Goal: Task Accomplishment & Management: Complete application form

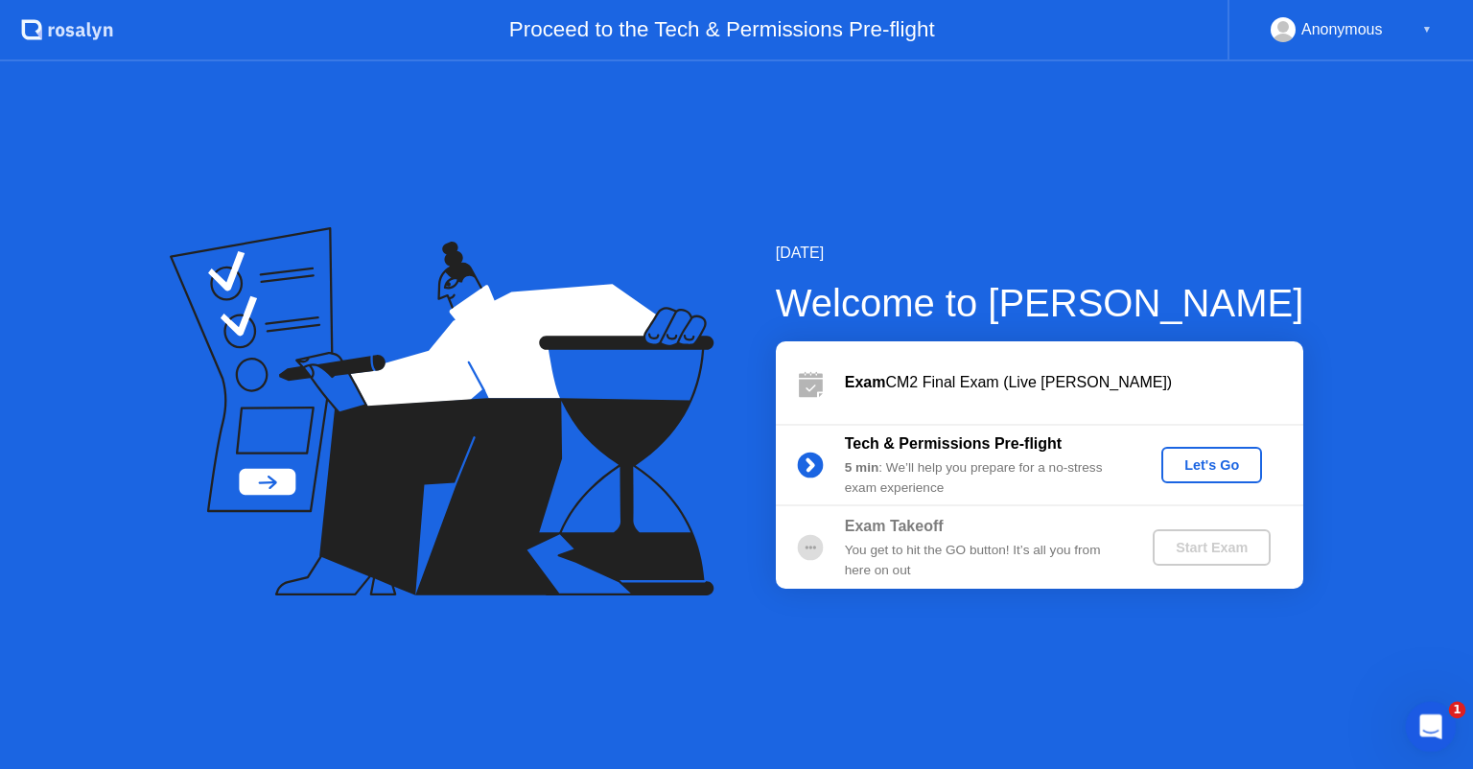
click at [1454, 714] on span "1" at bounding box center [1457, 710] width 17 height 17
click at [1443, 724] on icon "Open Intercom Messenger" at bounding box center [1429, 725] width 32 height 32
click at [1441, 724] on icon "Open Intercom Messenger" at bounding box center [1429, 725] width 32 height 32
click at [1431, 727] on icon "Open Intercom Messenger" at bounding box center [1429, 725] width 32 height 32
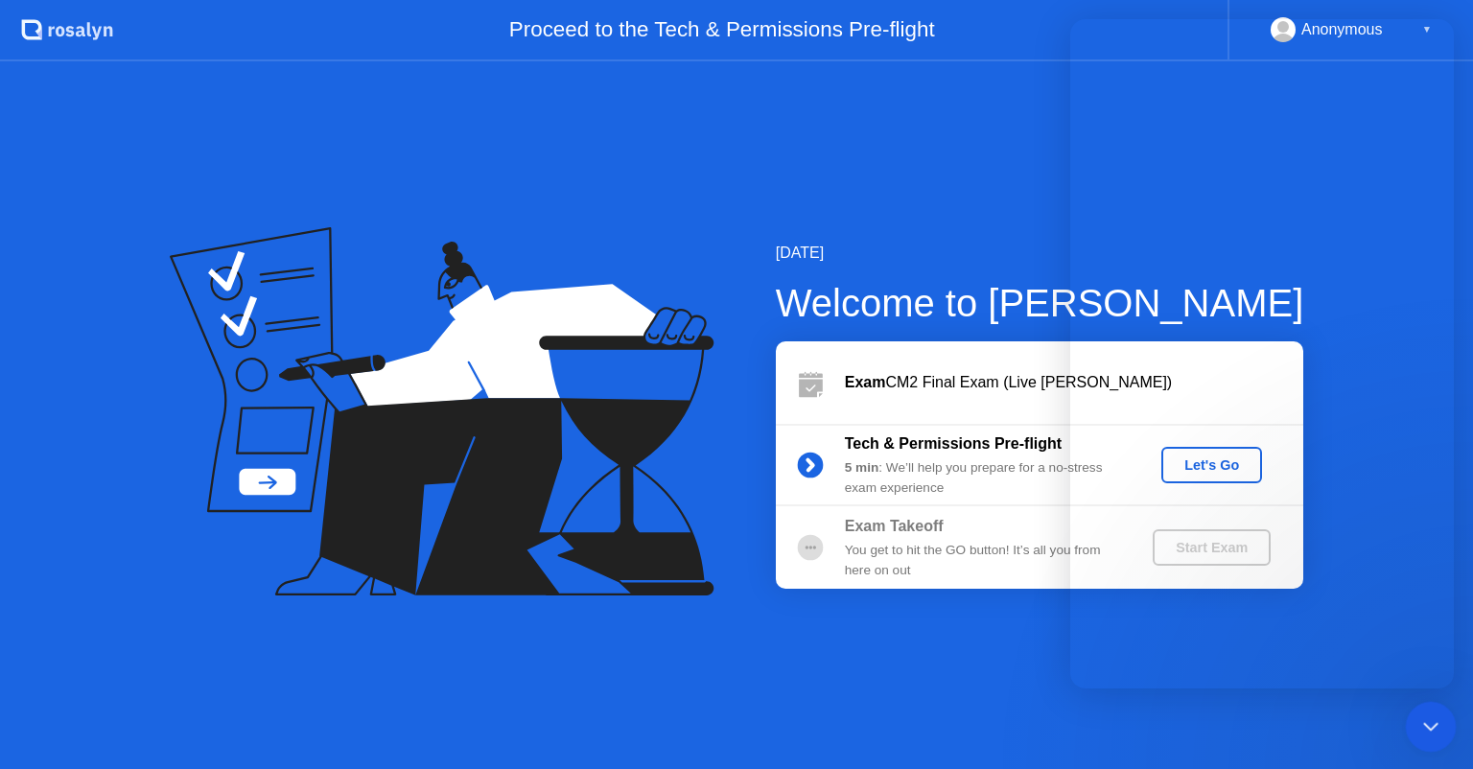
click at [1451, 709] on div at bounding box center [1431, 727] width 51 height 51
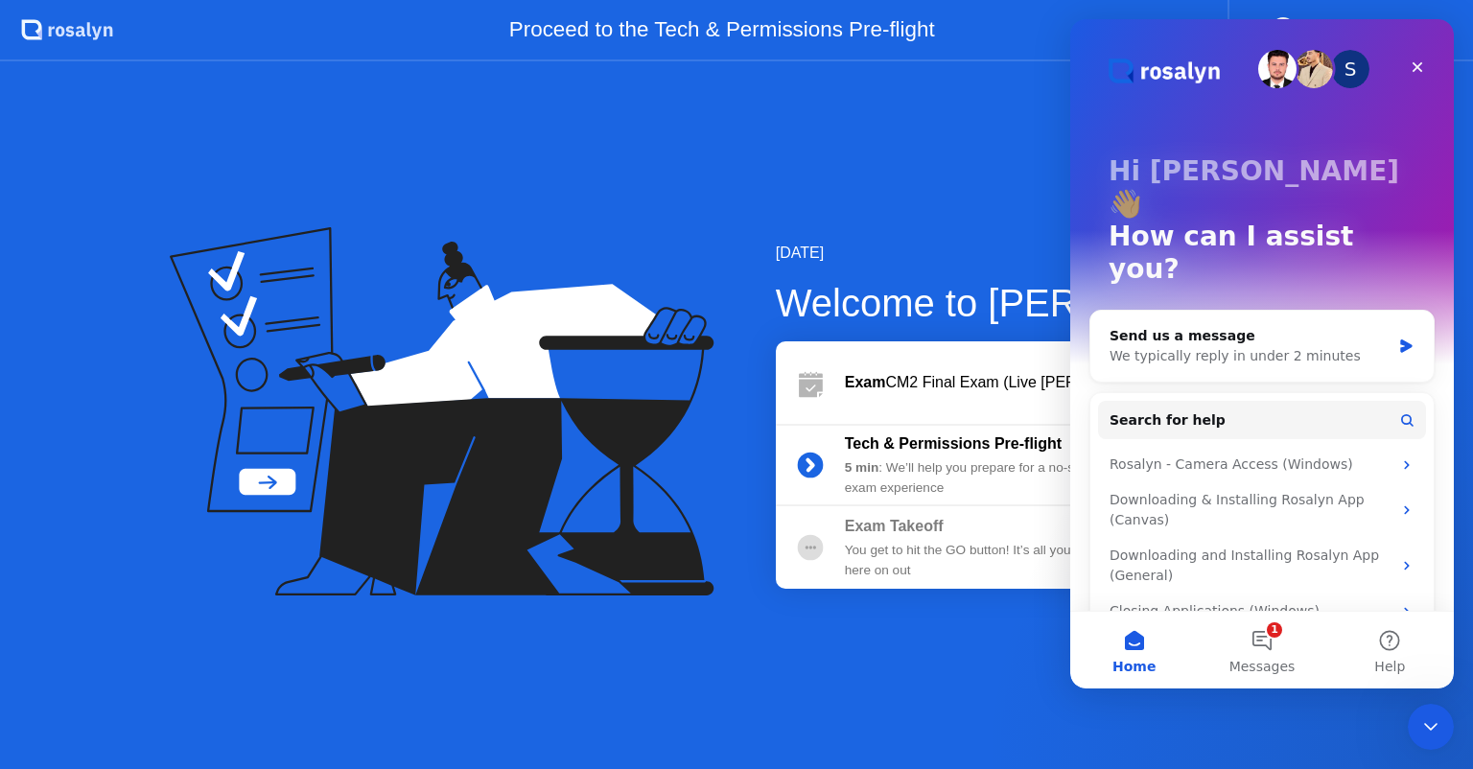
click at [944, 652] on div "[DATE] Welcome to [PERSON_NAME] Exam CM2 Final Exam (Live [PERSON_NAME]) Tech &…" at bounding box center [736, 415] width 1473 height 708
click at [948, 677] on div "[DATE] Welcome to [PERSON_NAME] Exam CM2 Final Exam (Live [PERSON_NAME]) Tech &…" at bounding box center [736, 415] width 1473 height 708
click at [948, 678] on div "[DATE] Welcome to [PERSON_NAME] Exam CM2 Final Exam (Live [PERSON_NAME]) Tech &…" at bounding box center [736, 415] width 1473 height 708
click at [1419, 62] on icon "Close" at bounding box center [1417, 66] width 15 height 15
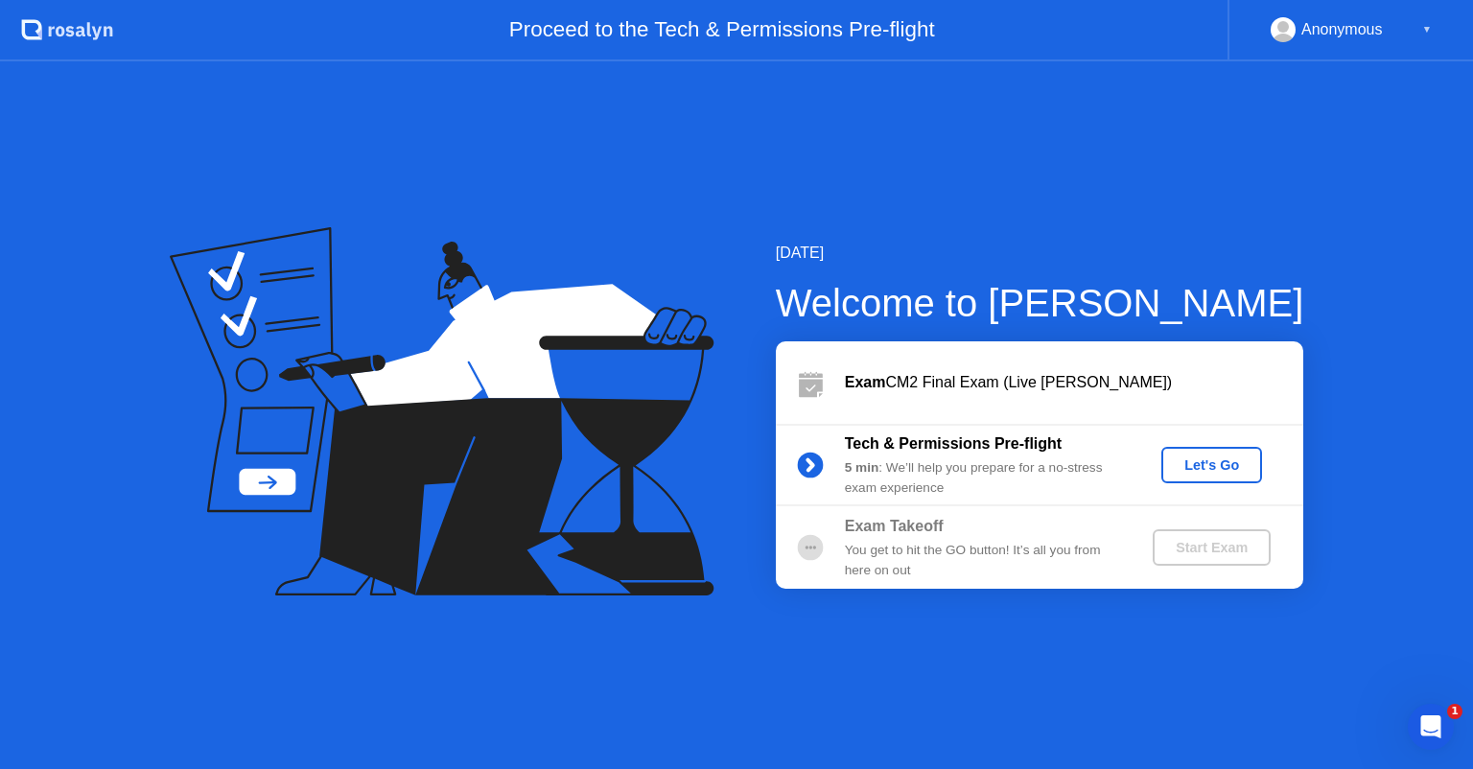
click at [1214, 473] on div "Let's Go" at bounding box center [1211, 464] width 85 height 15
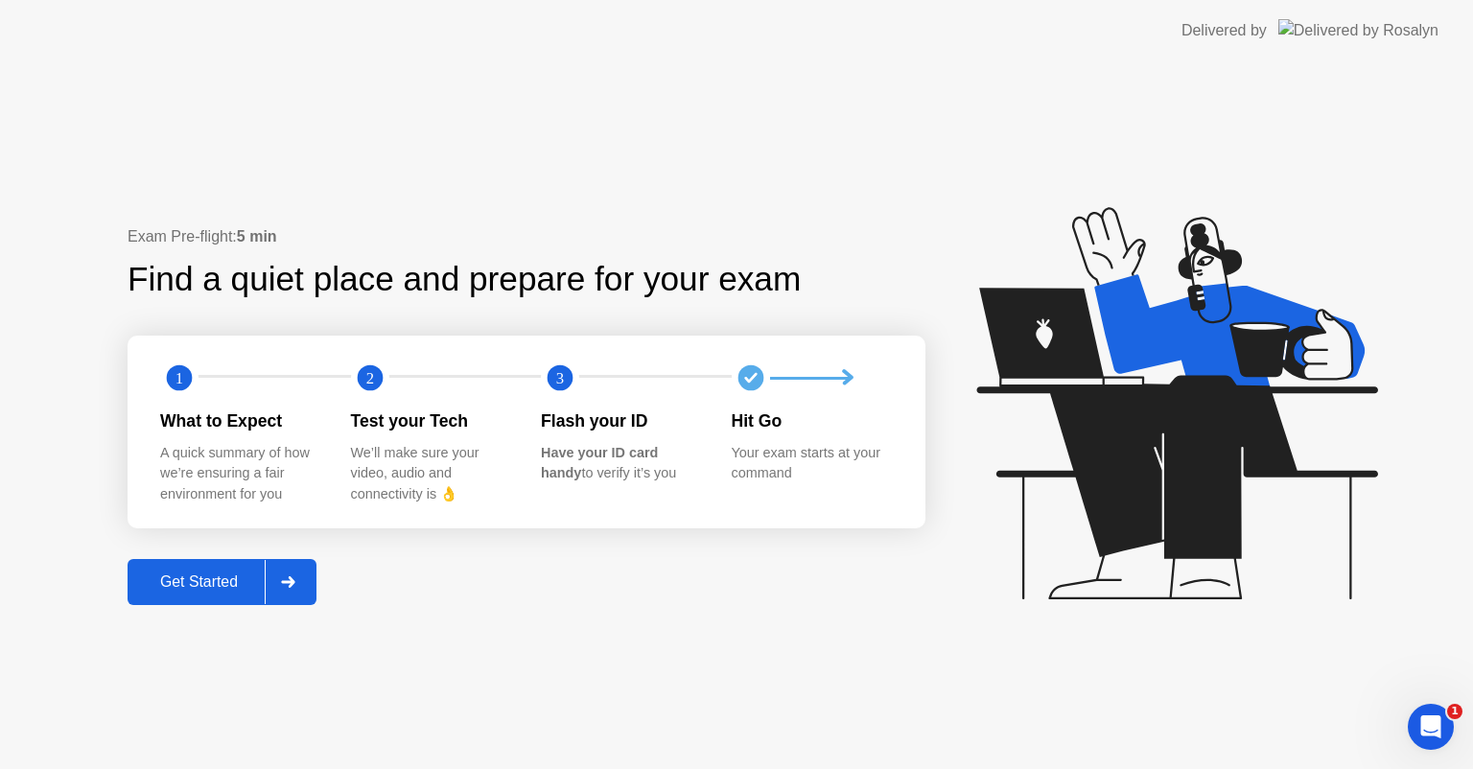
click at [219, 579] on div "Get Started" at bounding box center [198, 582] width 131 height 17
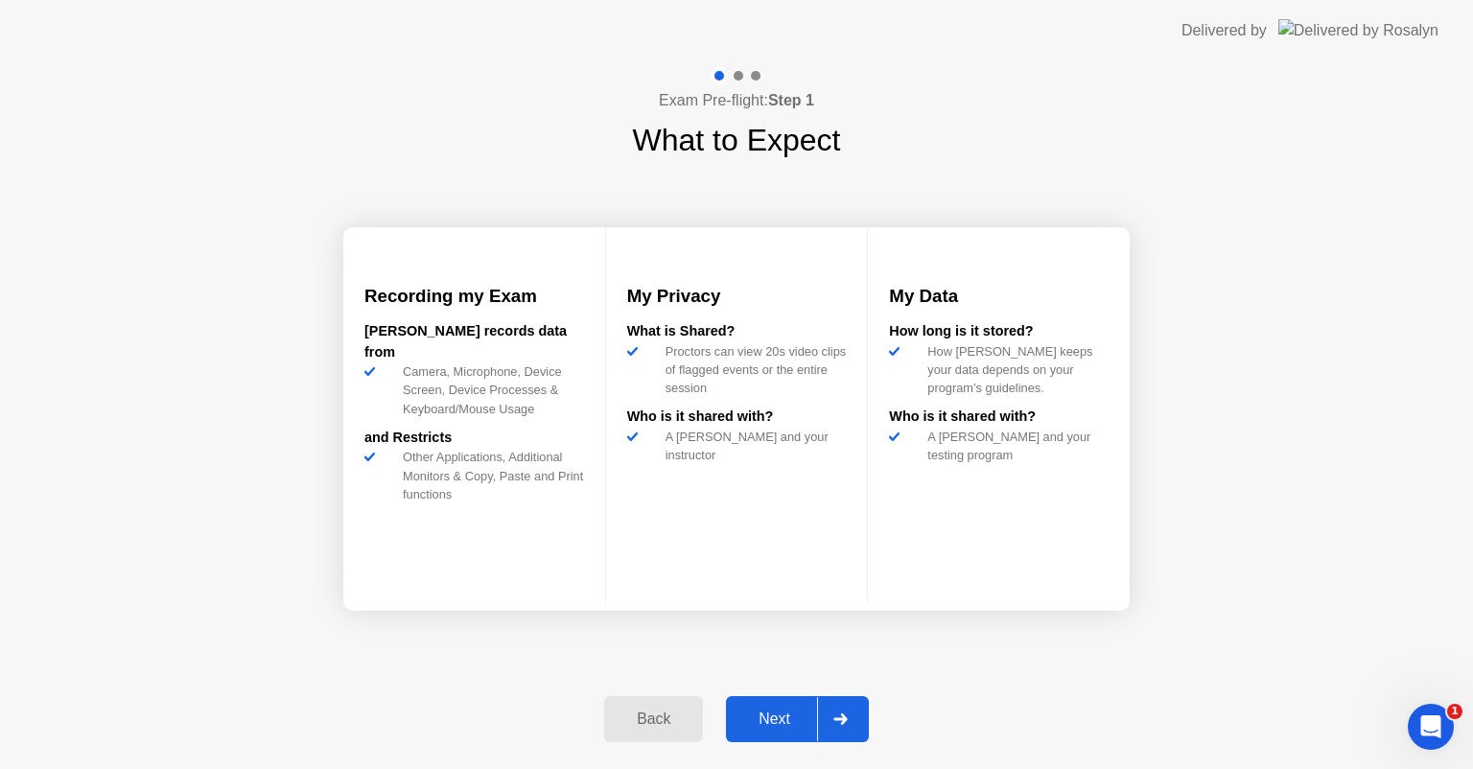
click at [659, 725] on div "Back" at bounding box center [653, 719] width 87 height 17
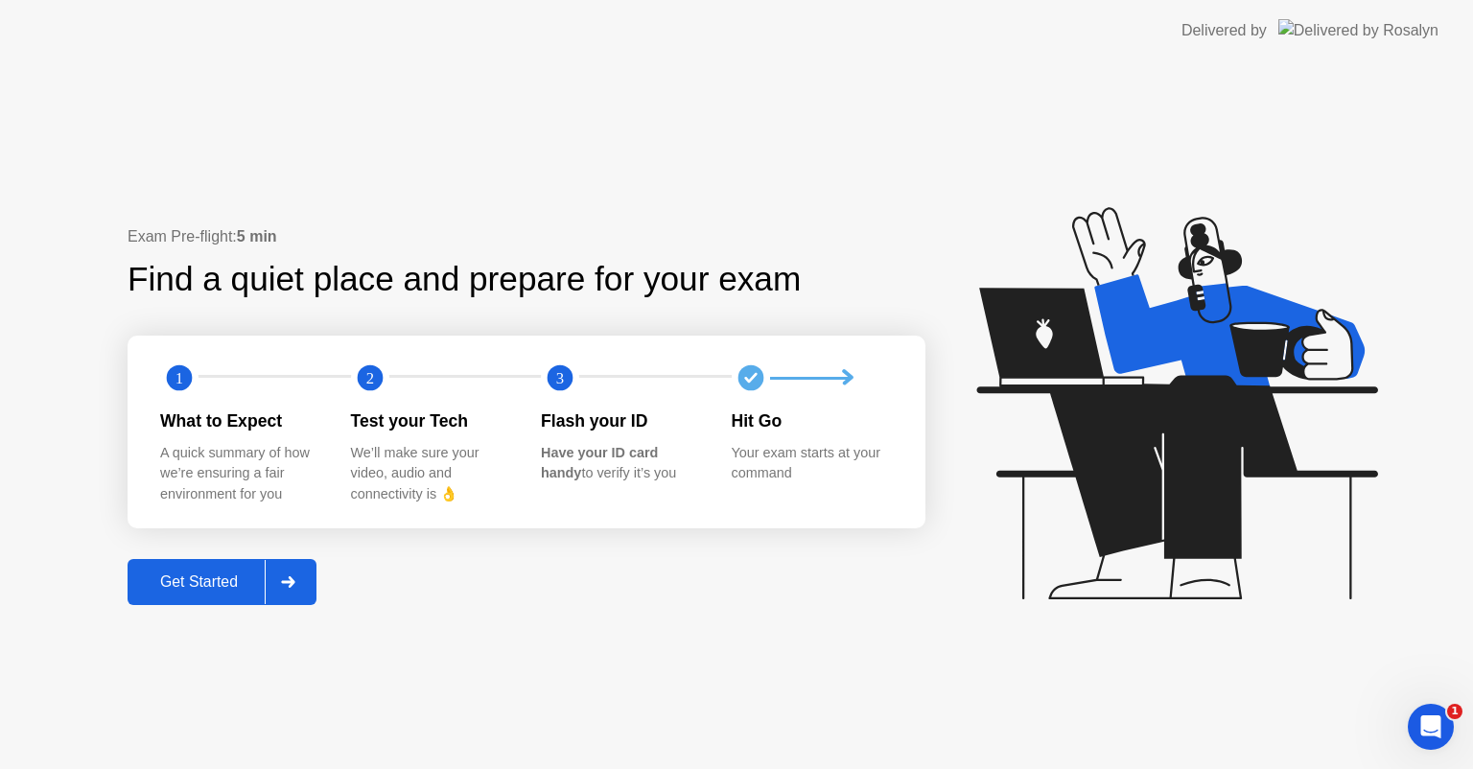
click at [234, 591] on div "Get Started" at bounding box center [198, 582] width 131 height 17
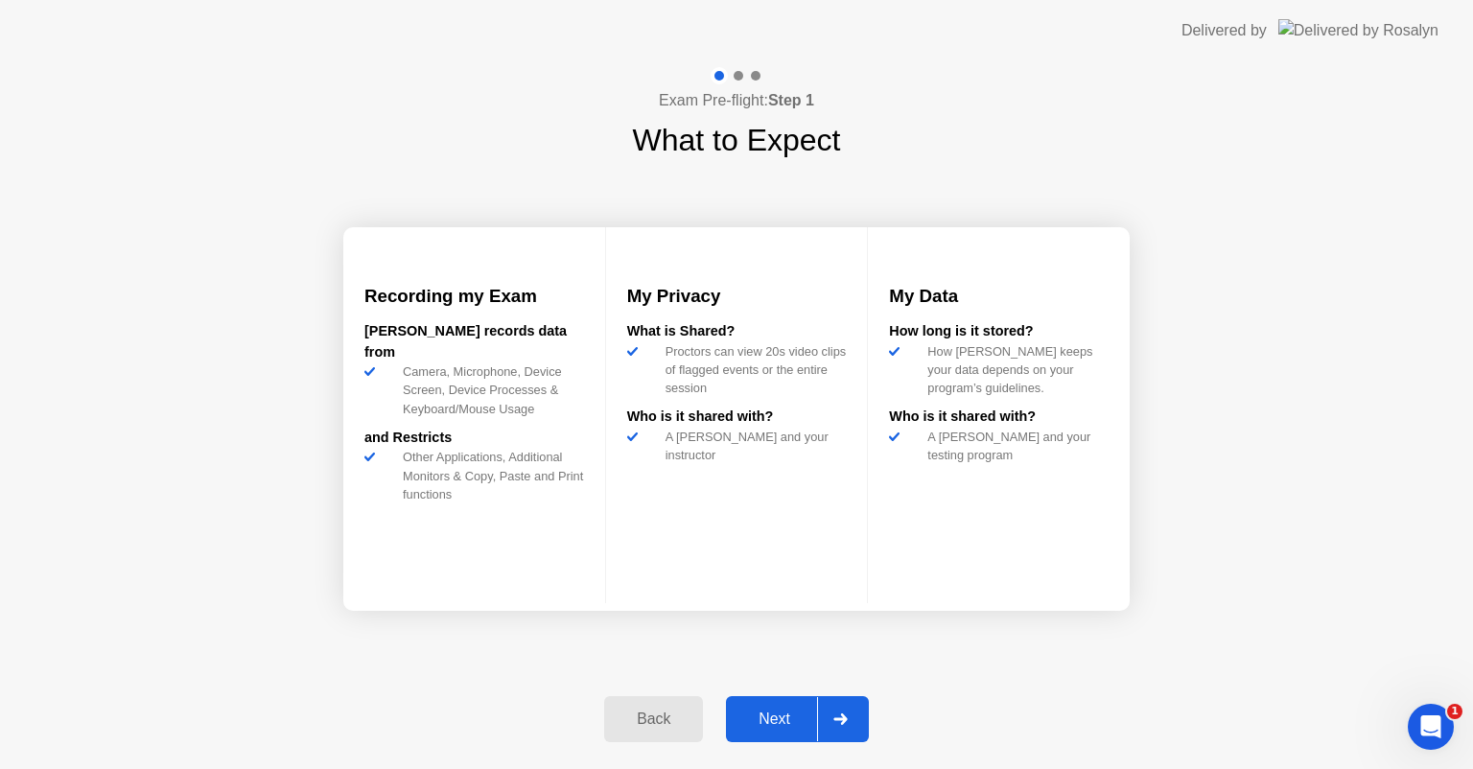
click at [798, 723] on div "Next" at bounding box center [774, 719] width 85 height 17
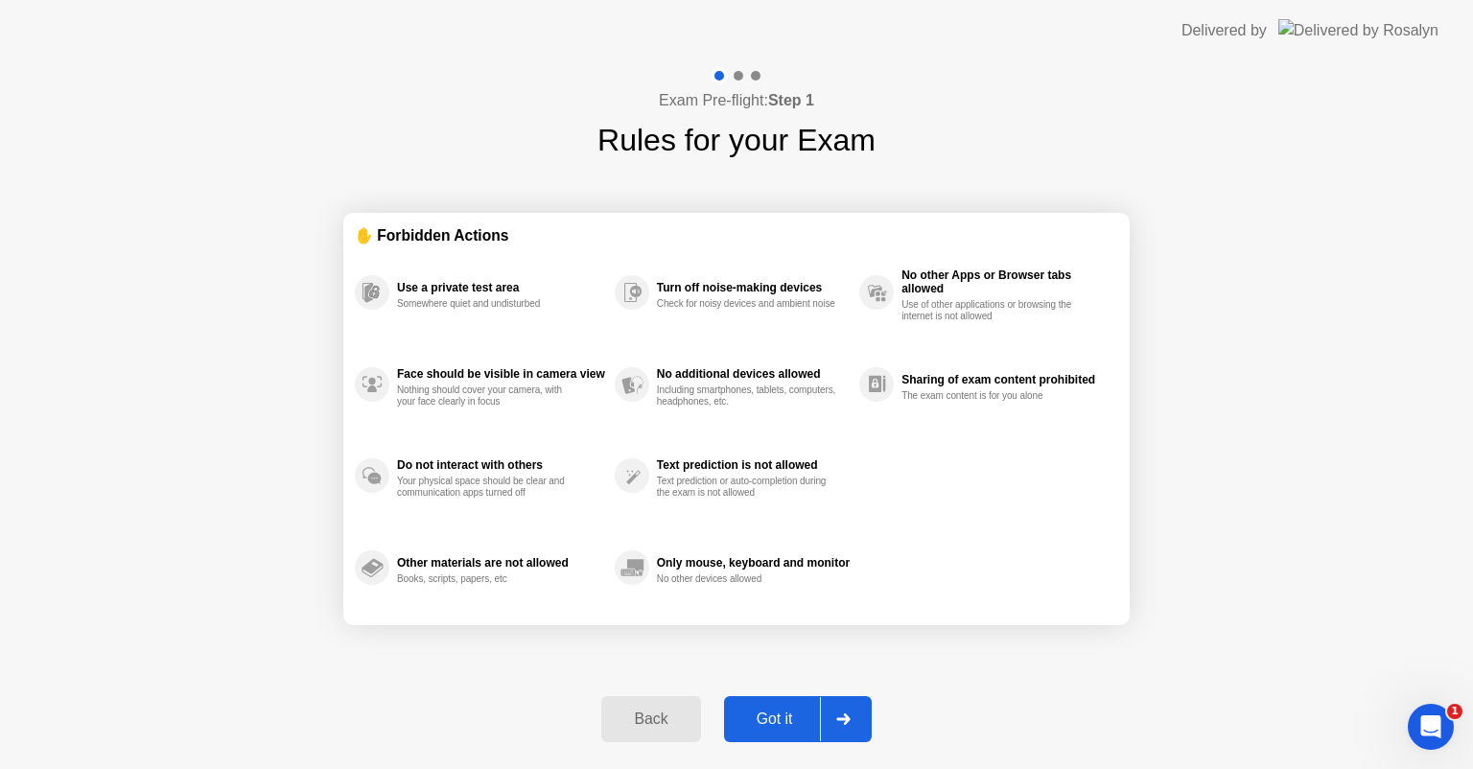
click at [790, 716] on div "Got it" at bounding box center [775, 719] width 90 height 17
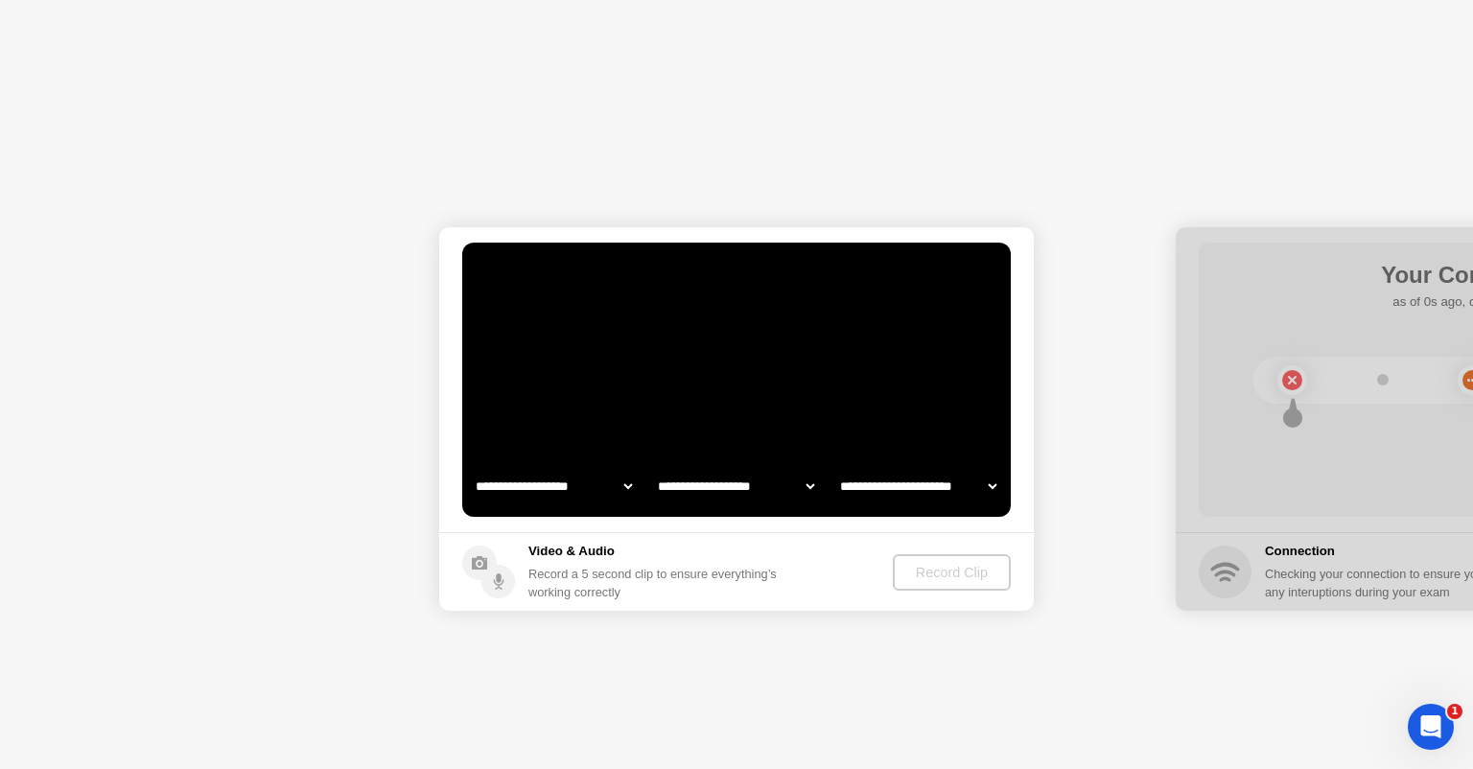
select select "**********"
select select "*******"
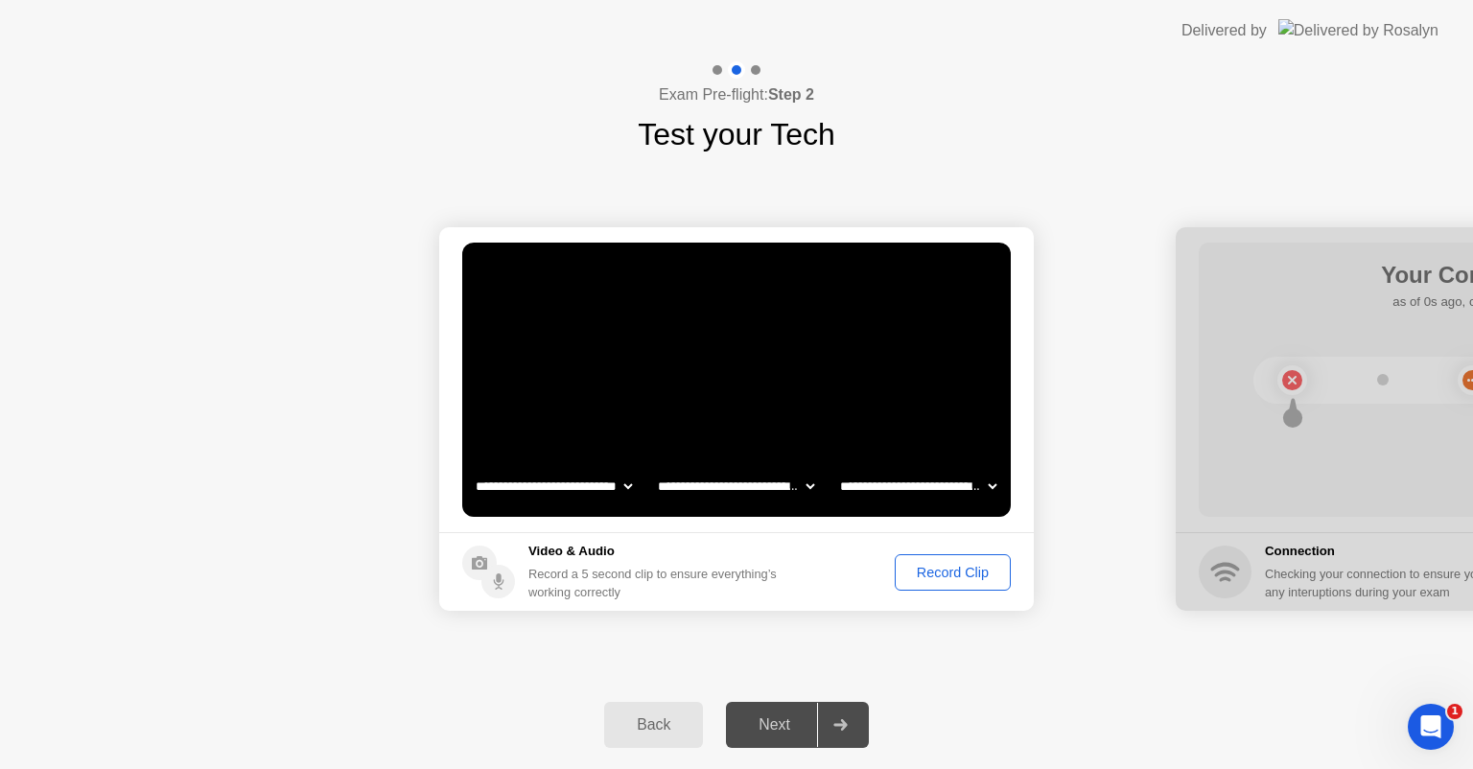
click at [965, 577] on div "Record Clip" at bounding box center [953, 572] width 103 height 15
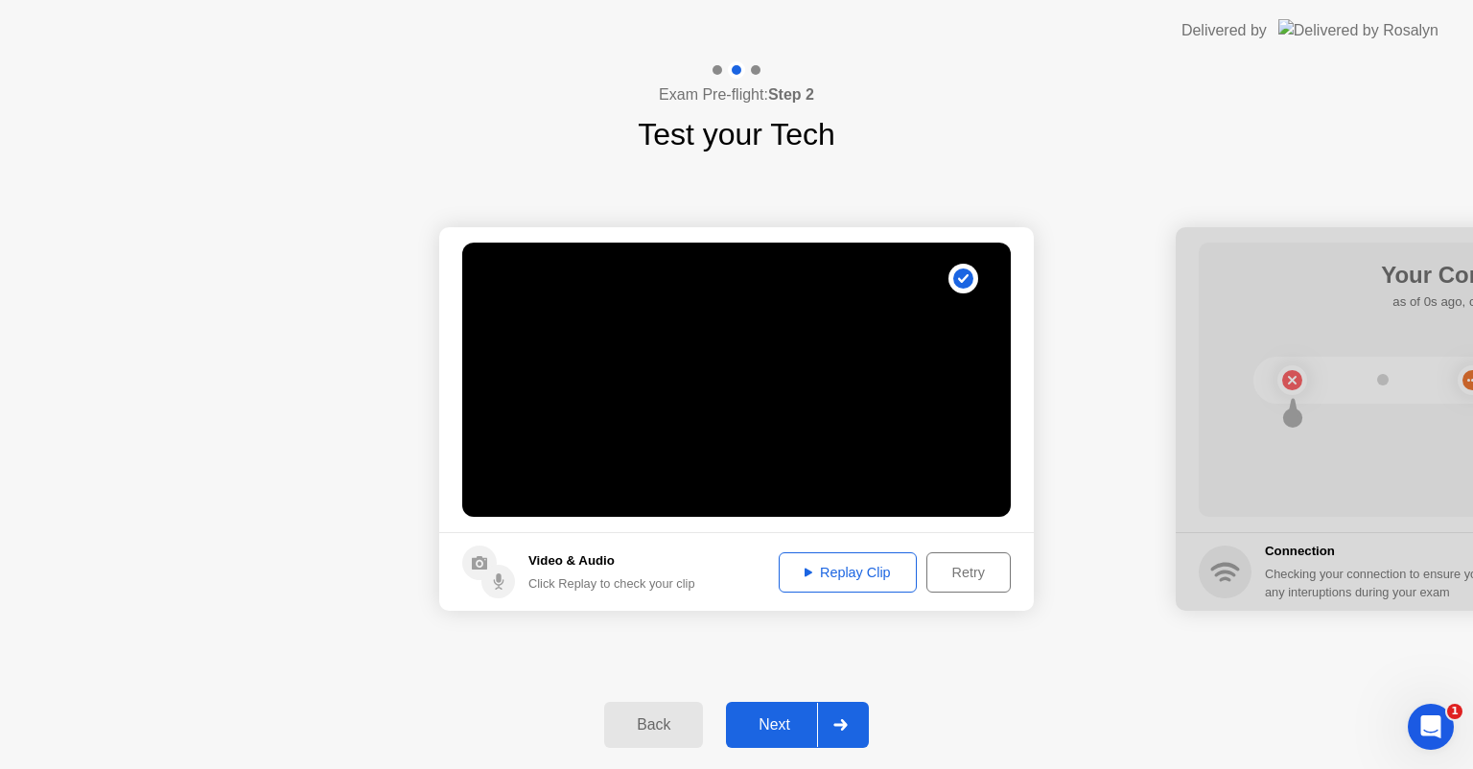
click at [783, 724] on div "Next" at bounding box center [774, 724] width 85 height 17
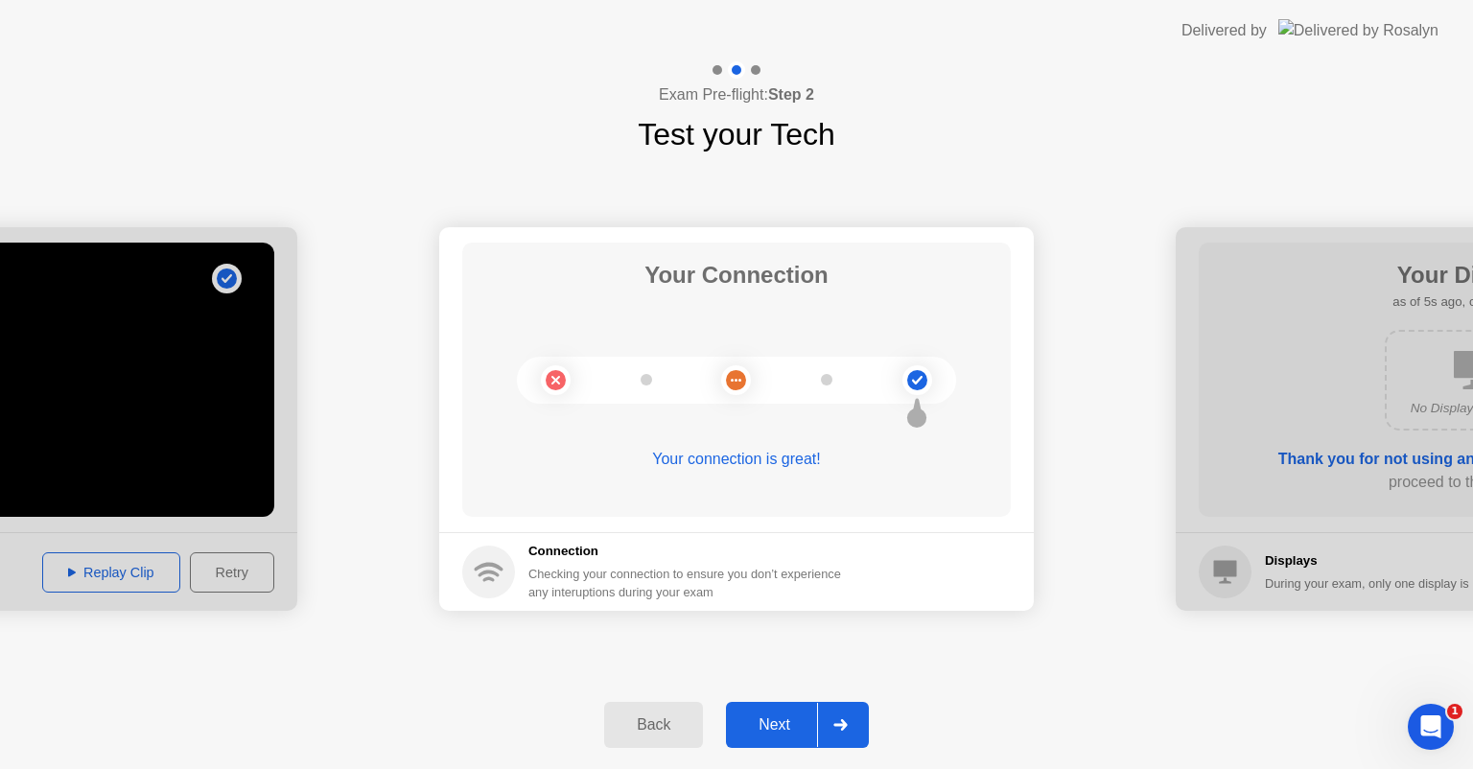
click at [786, 726] on div "Next" at bounding box center [774, 724] width 85 height 17
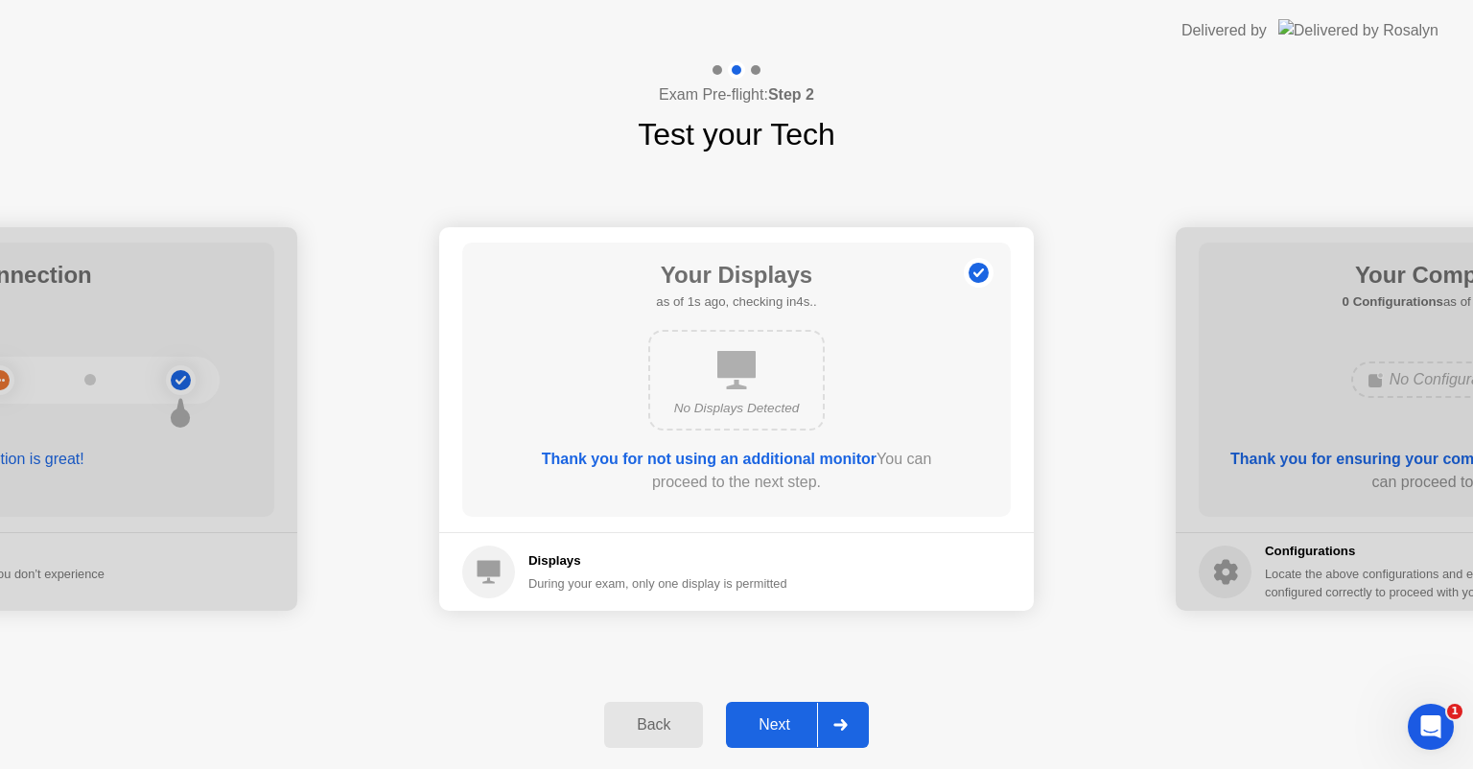
click at [782, 722] on div "Next" at bounding box center [774, 724] width 85 height 17
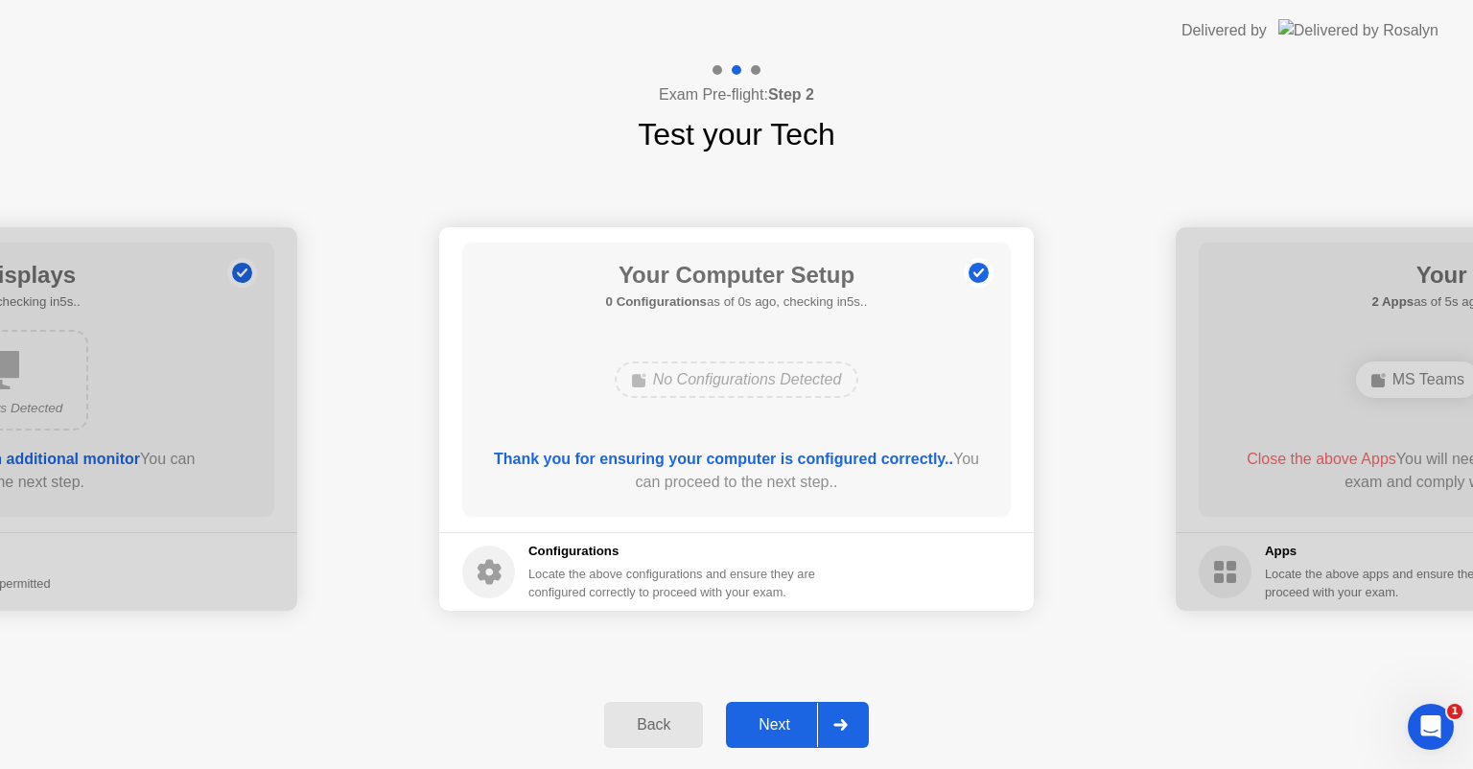
click at [786, 716] on div "Next" at bounding box center [774, 724] width 85 height 17
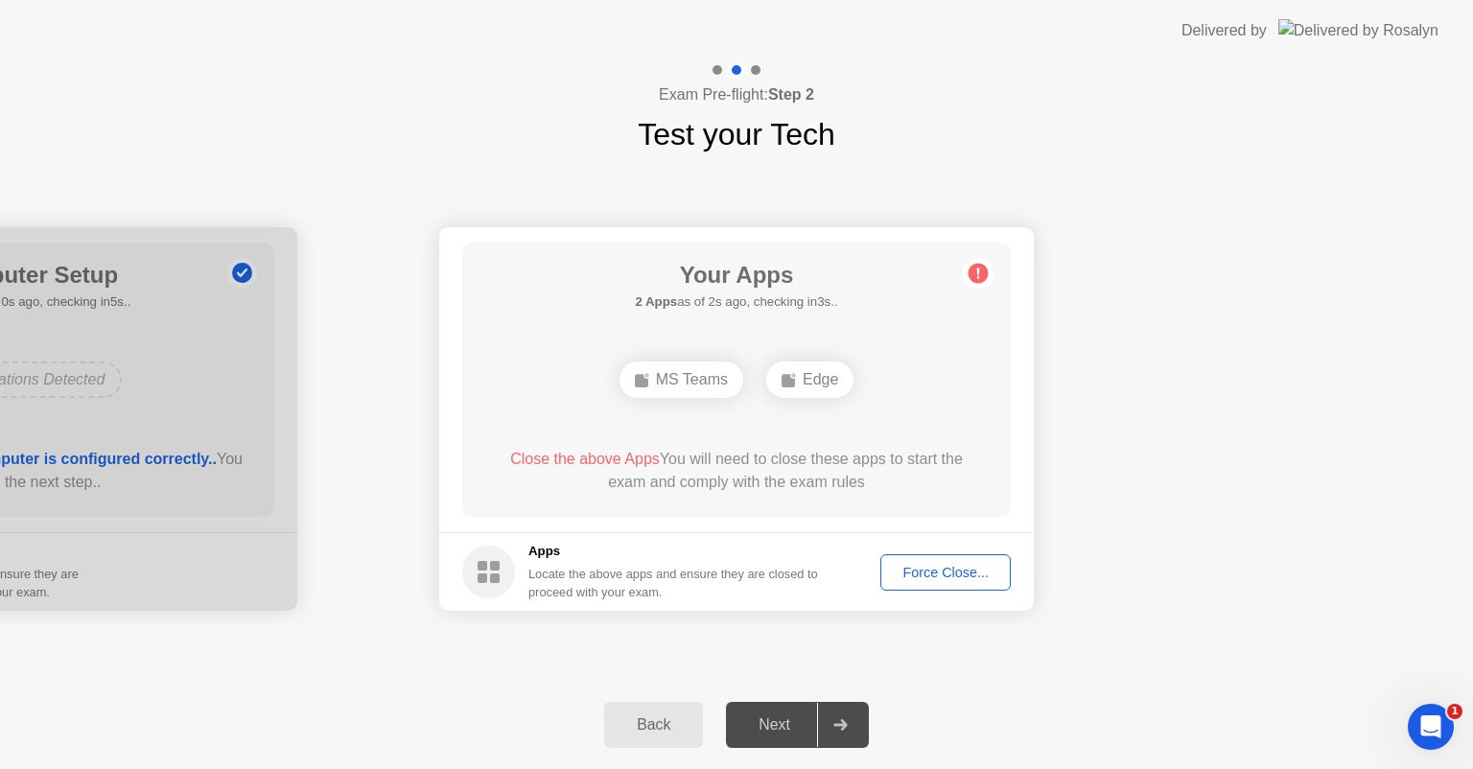
click at [924, 569] on div "Force Close..." at bounding box center [945, 572] width 117 height 15
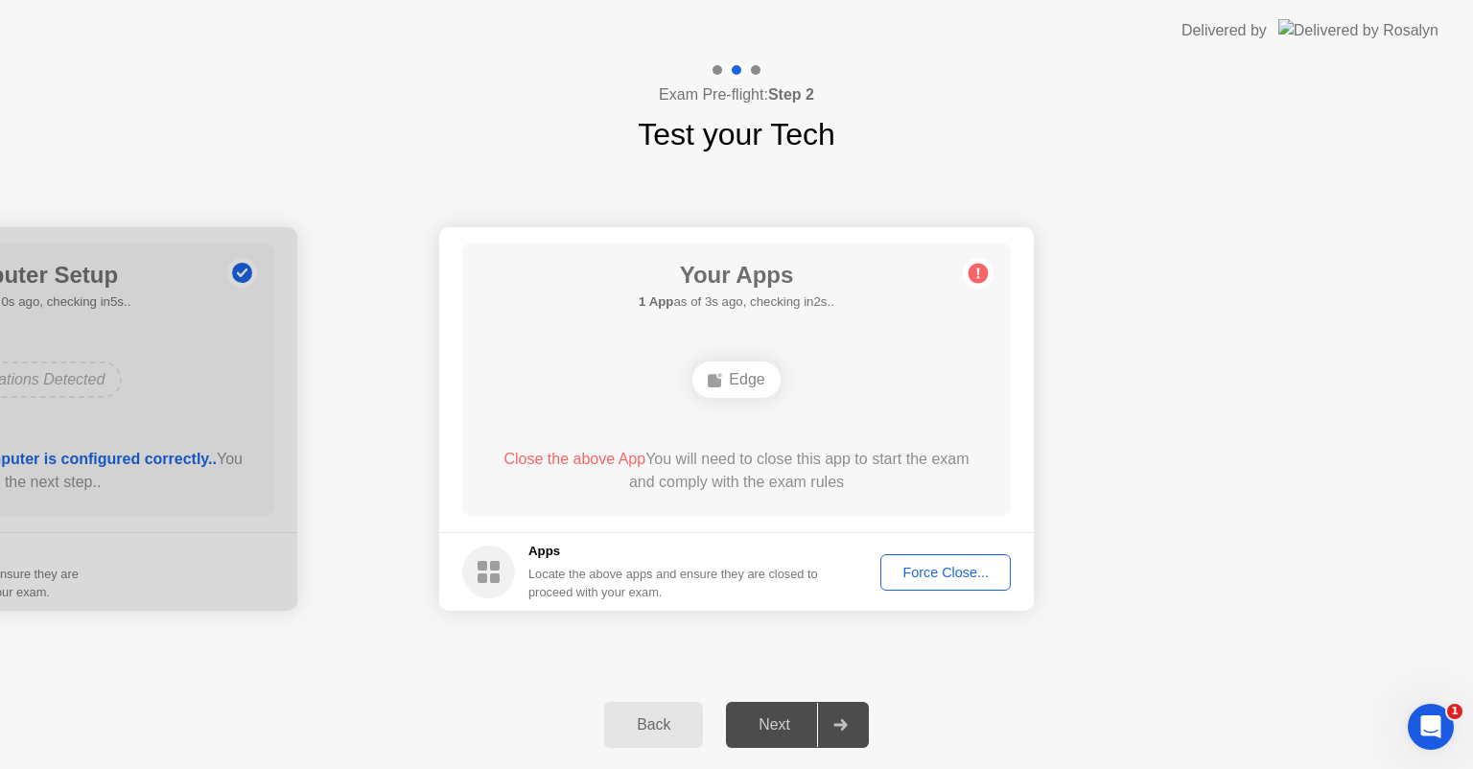
click at [965, 578] on div "Force Close..." at bounding box center [945, 572] width 117 height 15
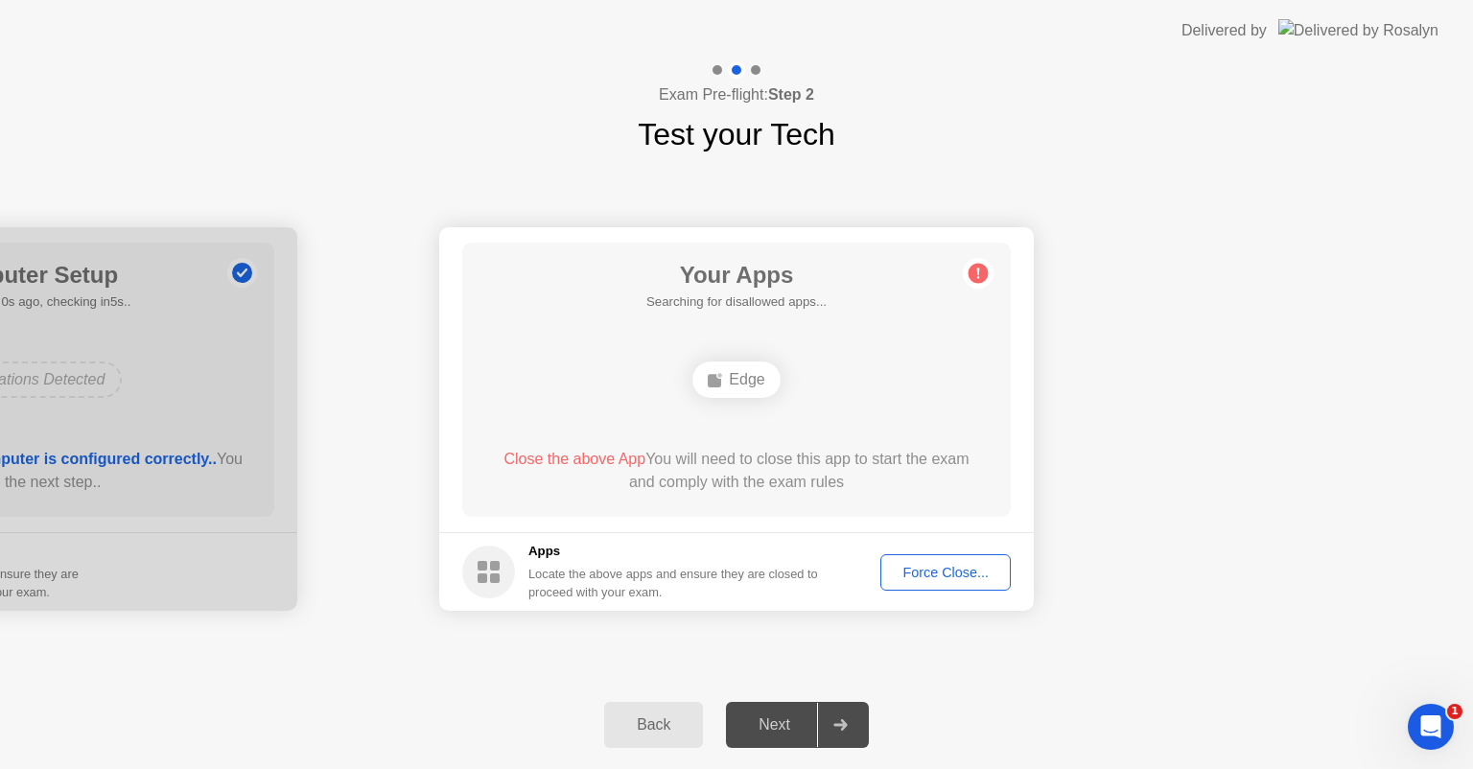
click at [932, 579] on div "Force Close..." at bounding box center [945, 572] width 117 height 15
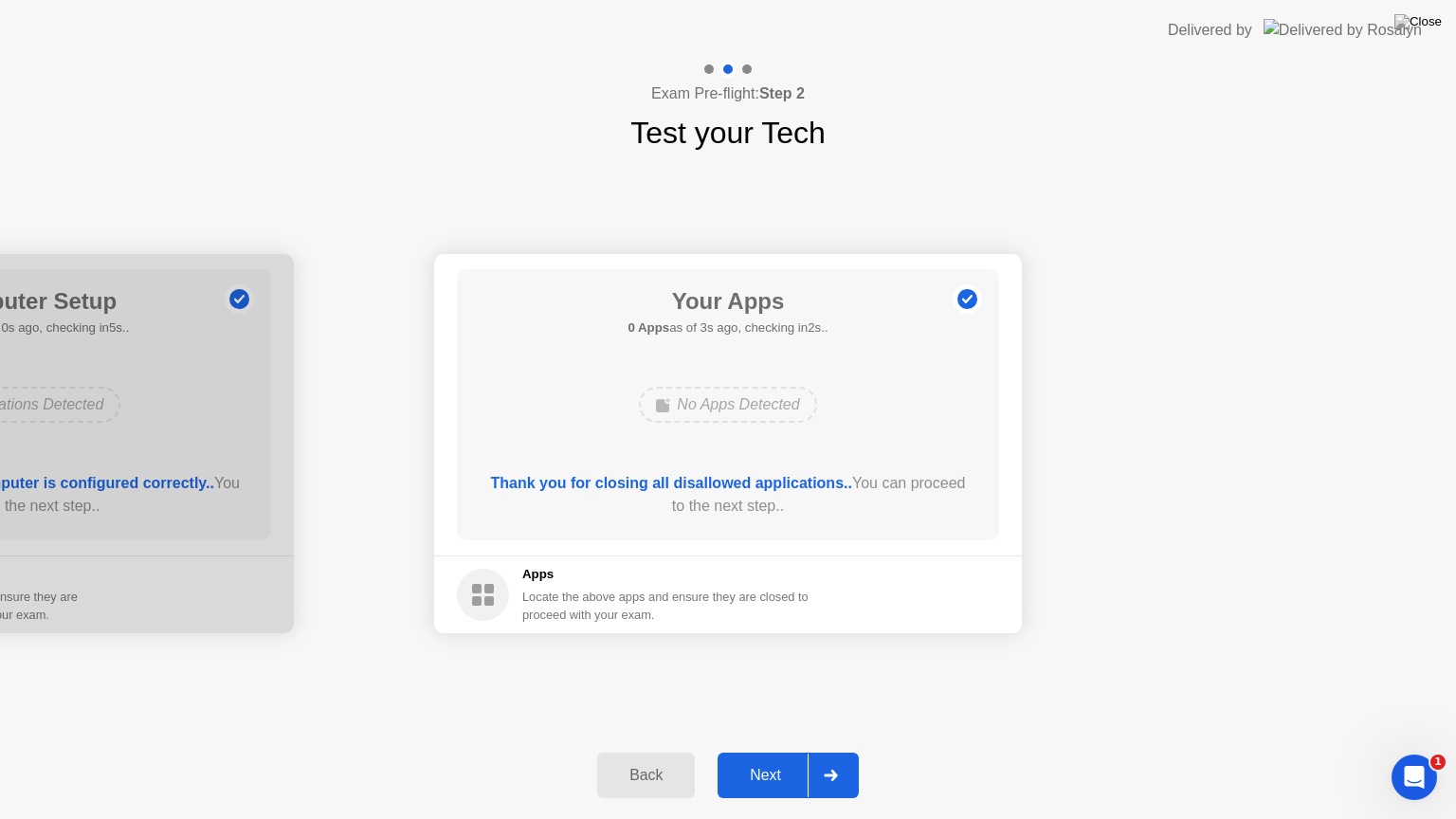
click at [770, 759] on div "Next" at bounding box center [765, 775] width 84 height 17
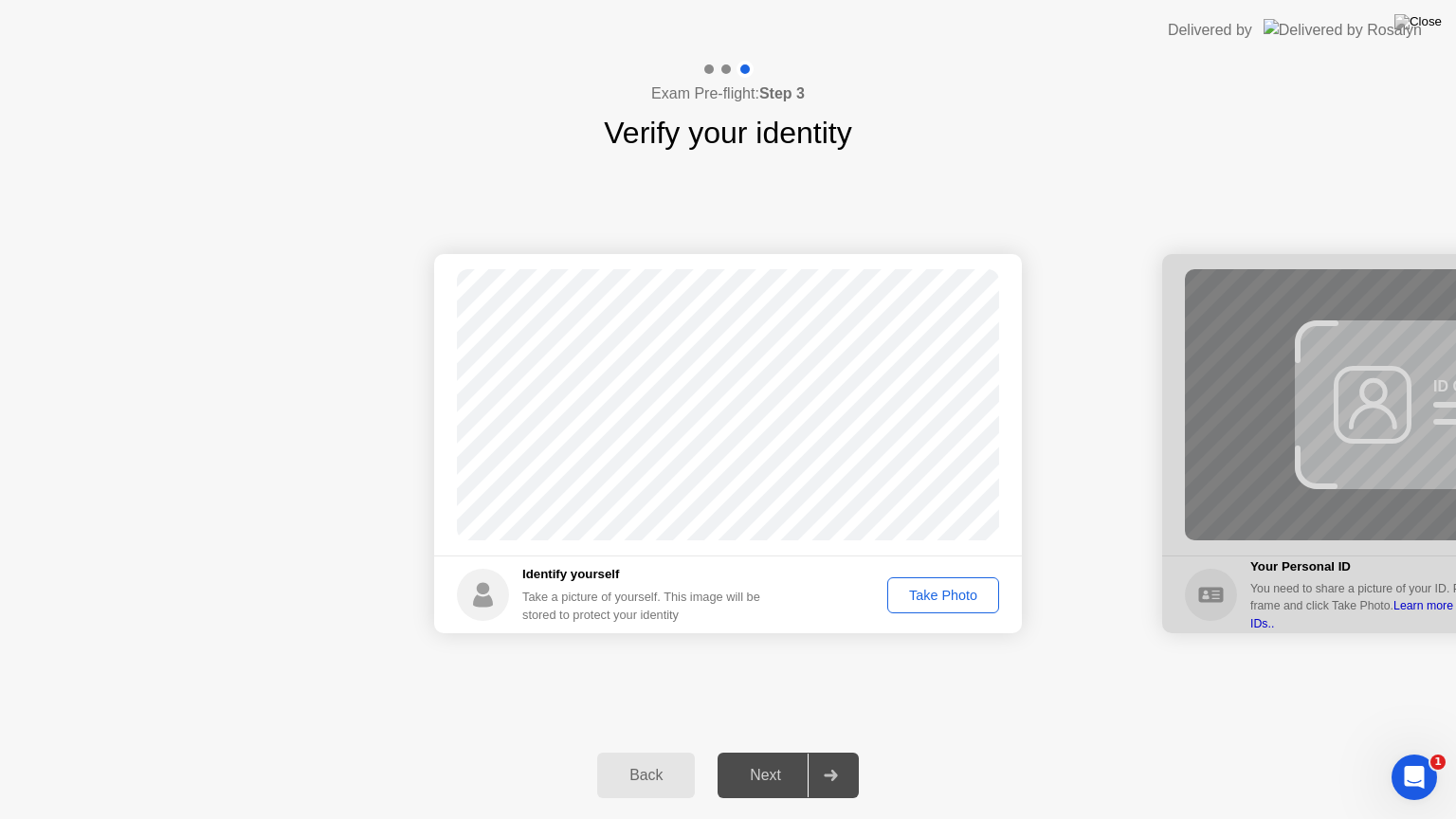
click at [965, 603] on div "Take Photo" at bounding box center [943, 595] width 99 height 15
click at [766, 759] on div "Next" at bounding box center [765, 775] width 84 height 17
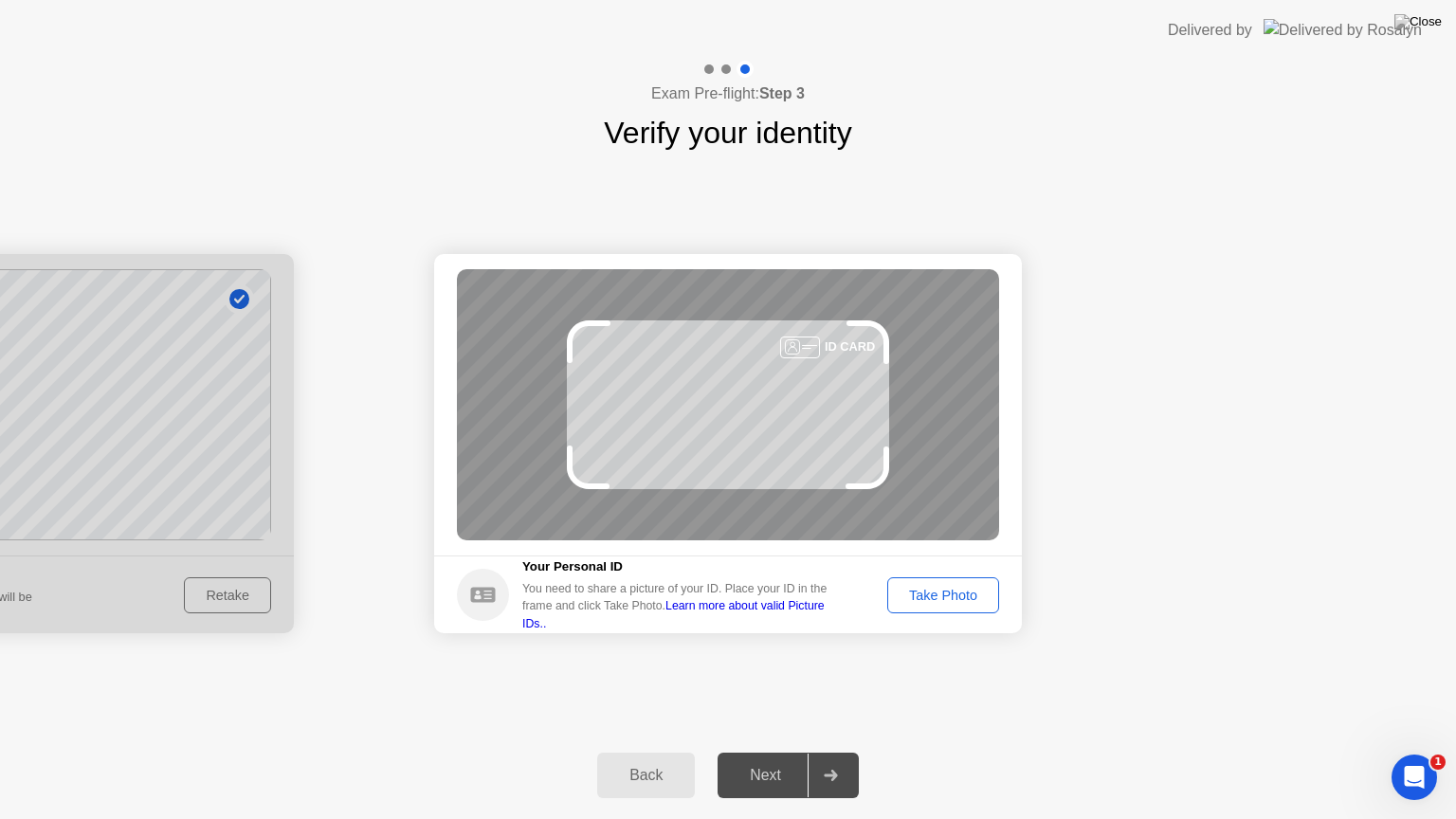
click at [954, 600] on div "Take Photo" at bounding box center [943, 595] width 99 height 15
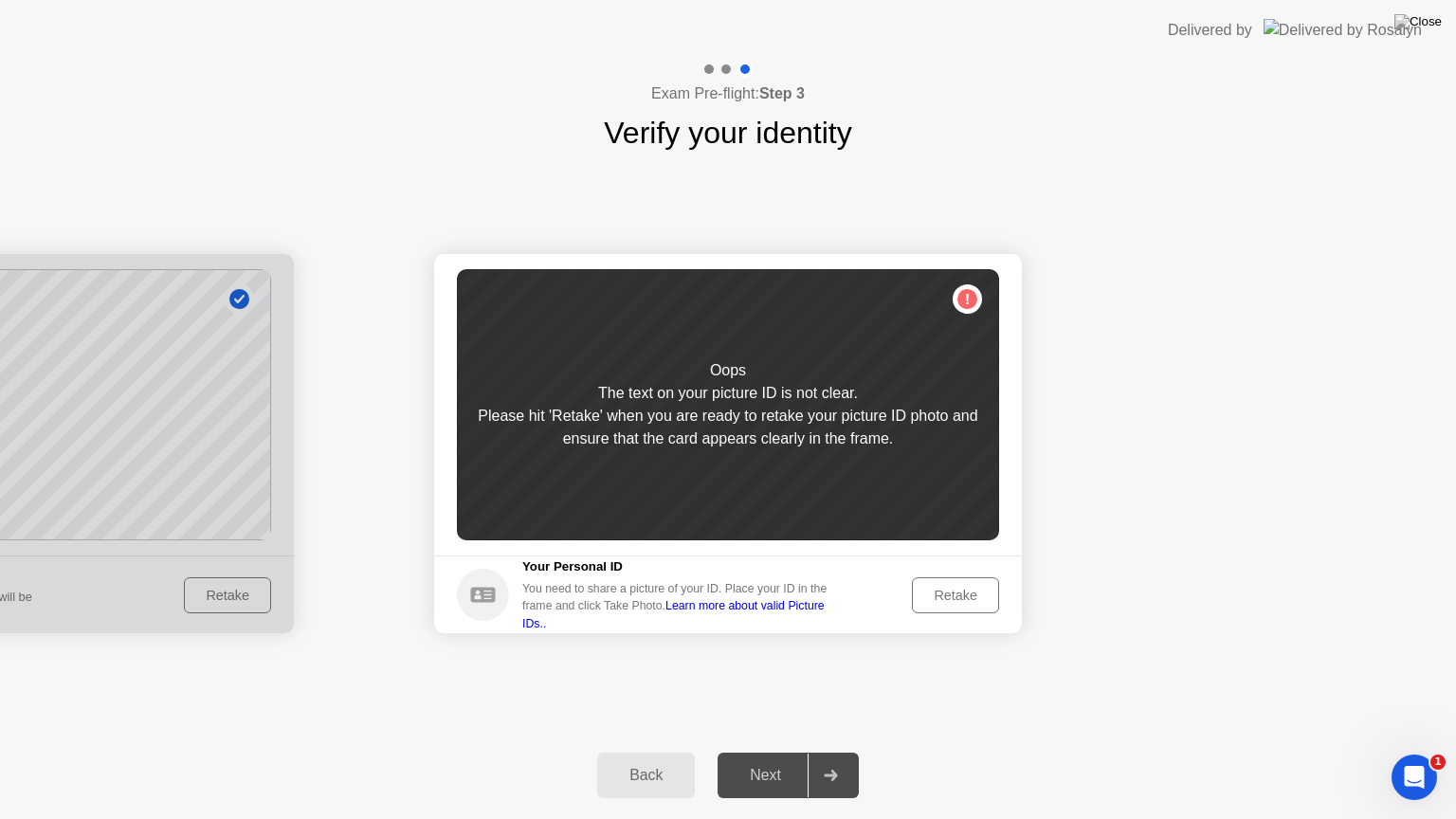
click at [943, 590] on div "Retake" at bounding box center [955, 595] width 74 height 15
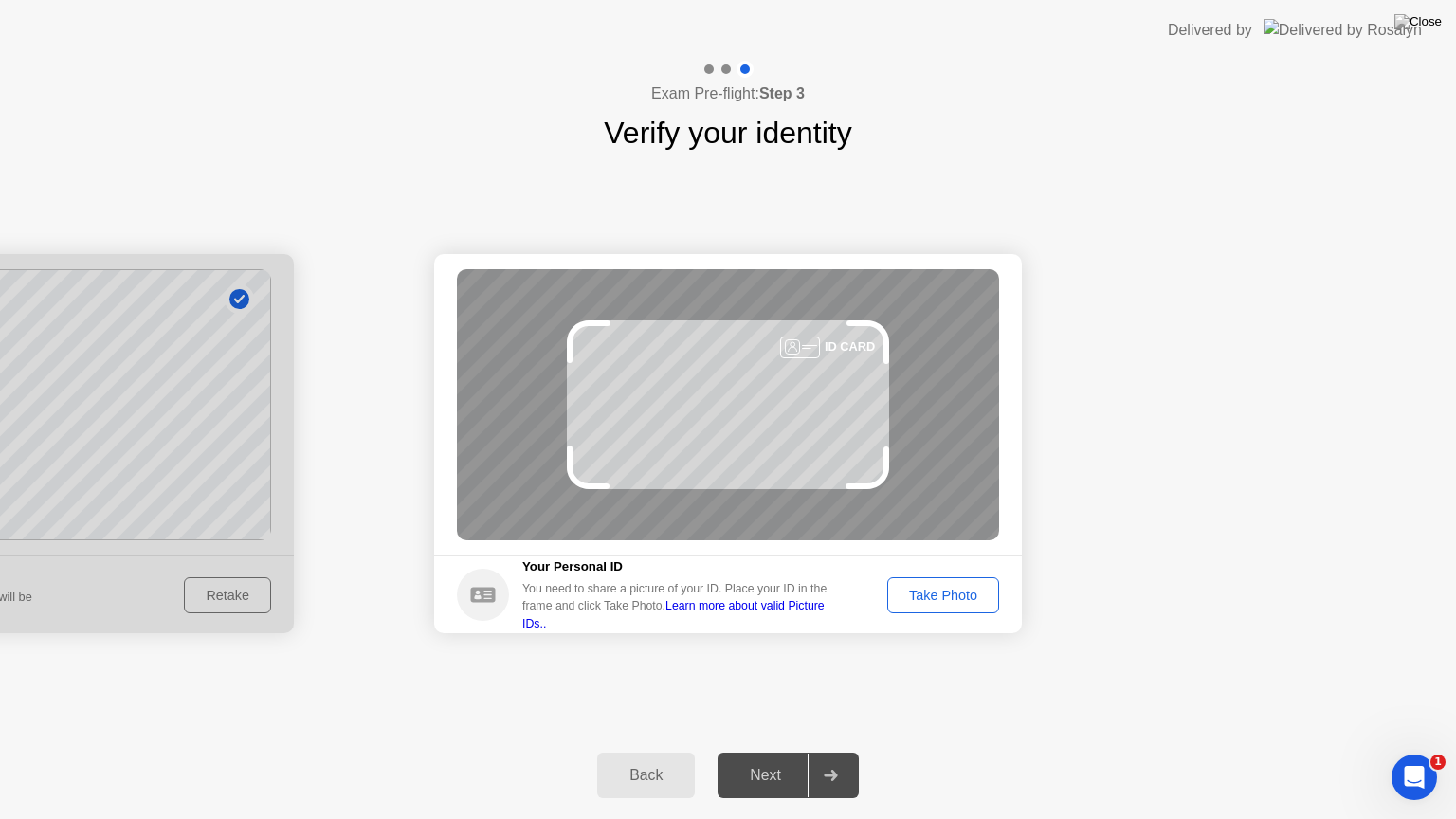
click at [937, 598] on div "Take Photo" at bounding box center [943, 595] width 99 height 15
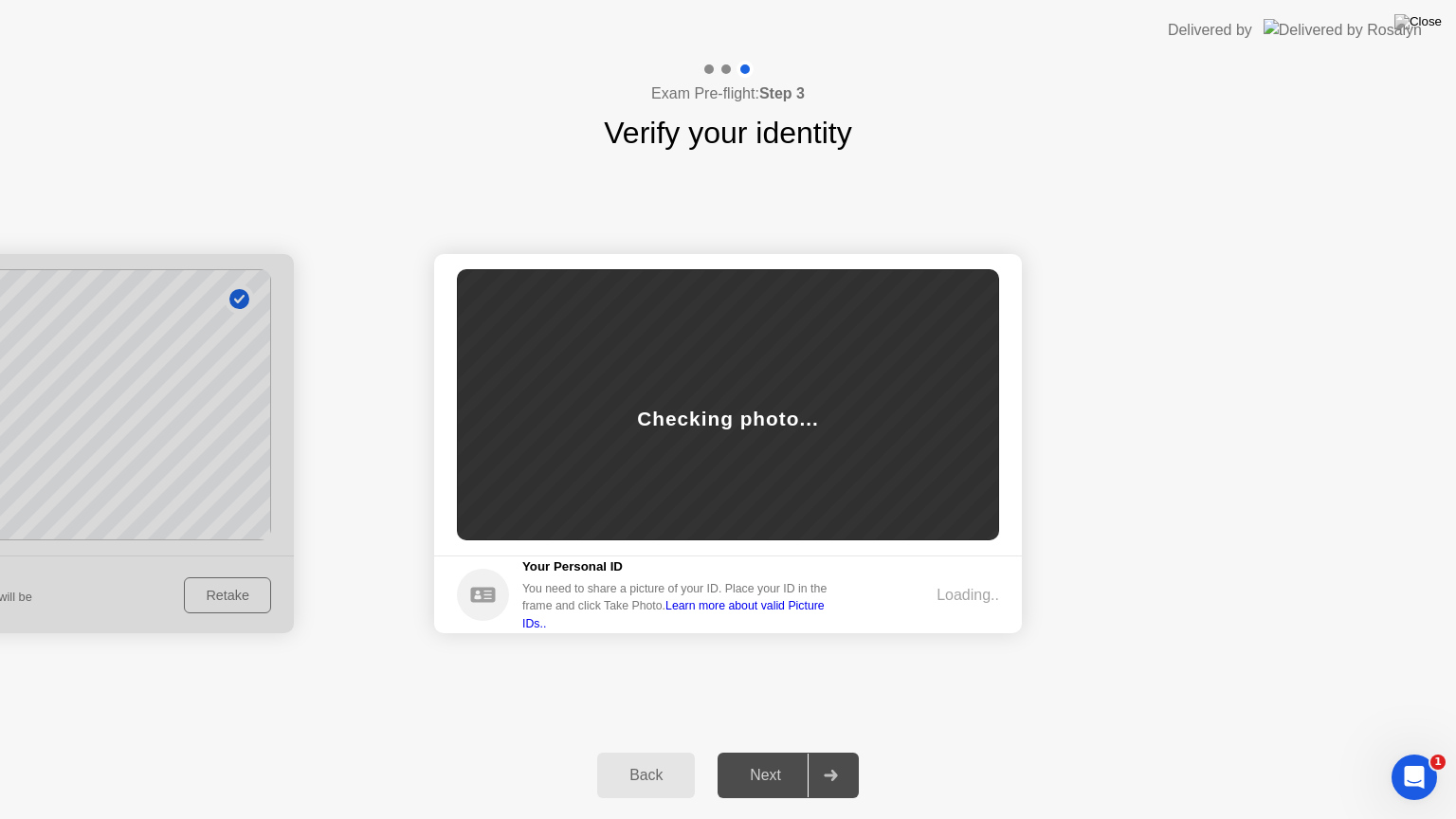
click at [849, 439] on div "Checking photo..." at bounding box center [728, 404] width 543 height 271
click at [660, 759] on div "Back" at bounding box center [645, 775] width 86 height 17
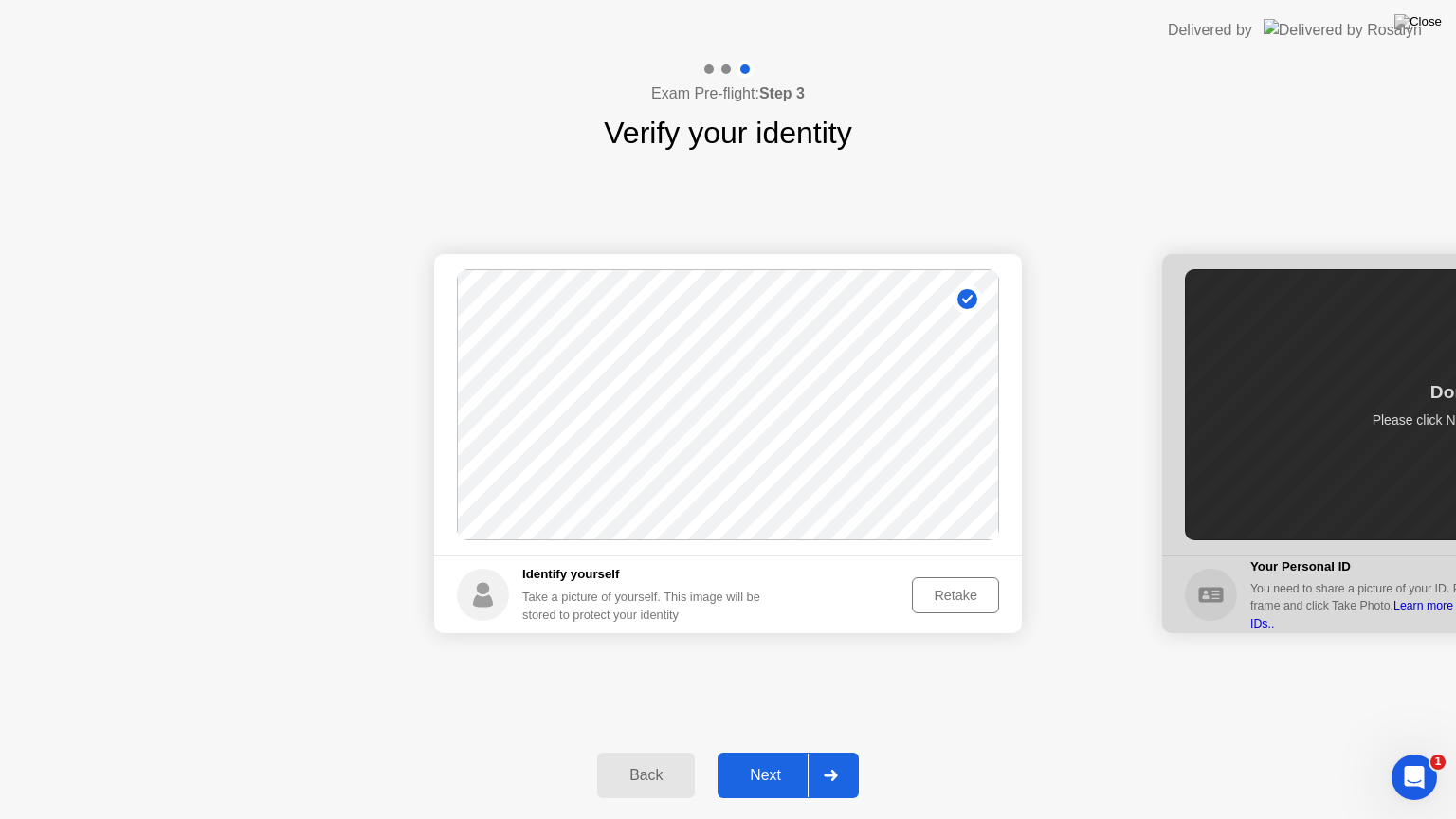
click at [781, 759] on div "Next" at bounding box center [765, 775] width 84 height 17
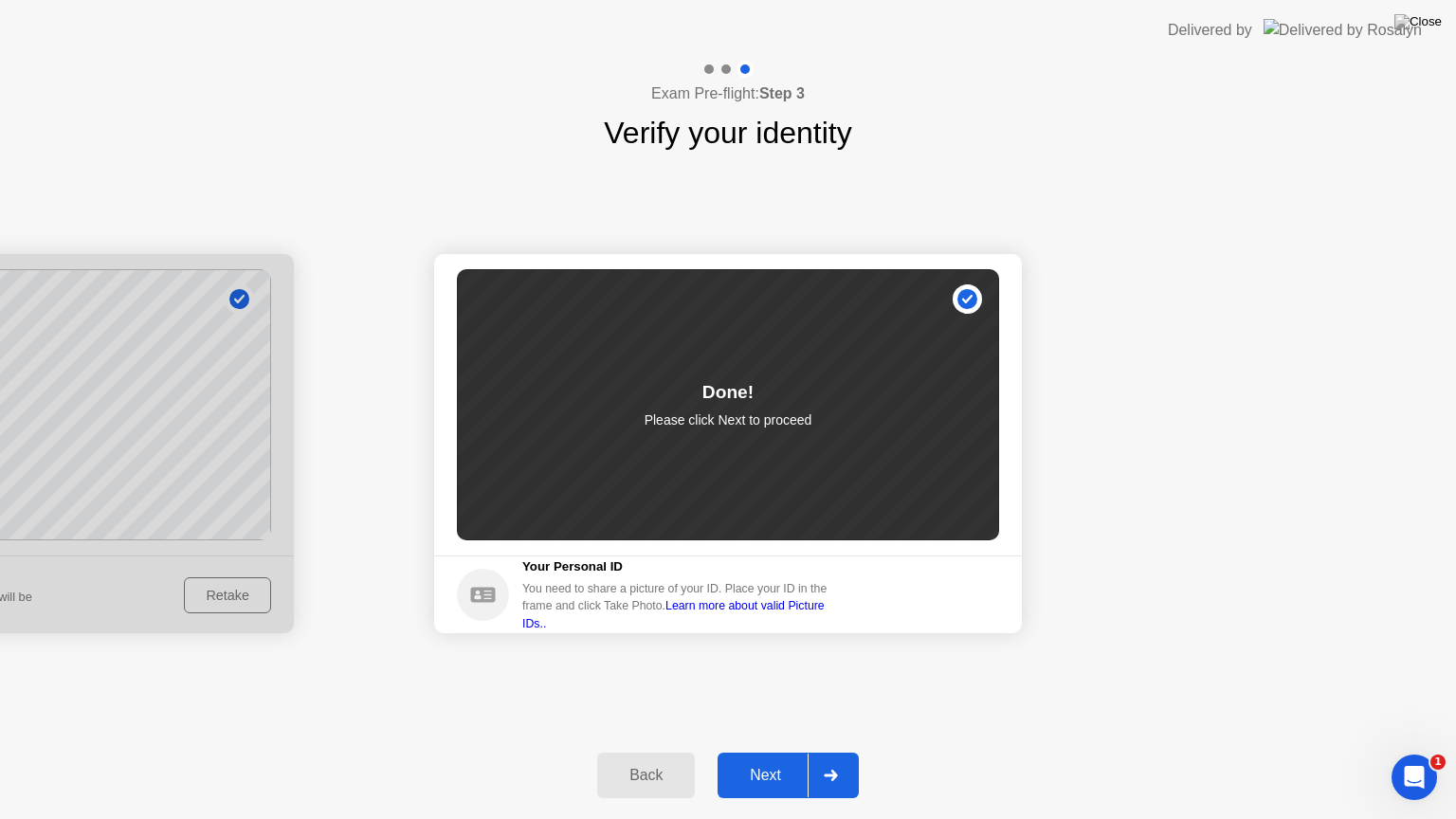
click at [780, 462] on div "Done! Please click Next to proceed" at bounding box center [728, 404] width 543 height 271
click at [661, 759] on div "Back" at bounding box center [645, 775] width 86 height 17
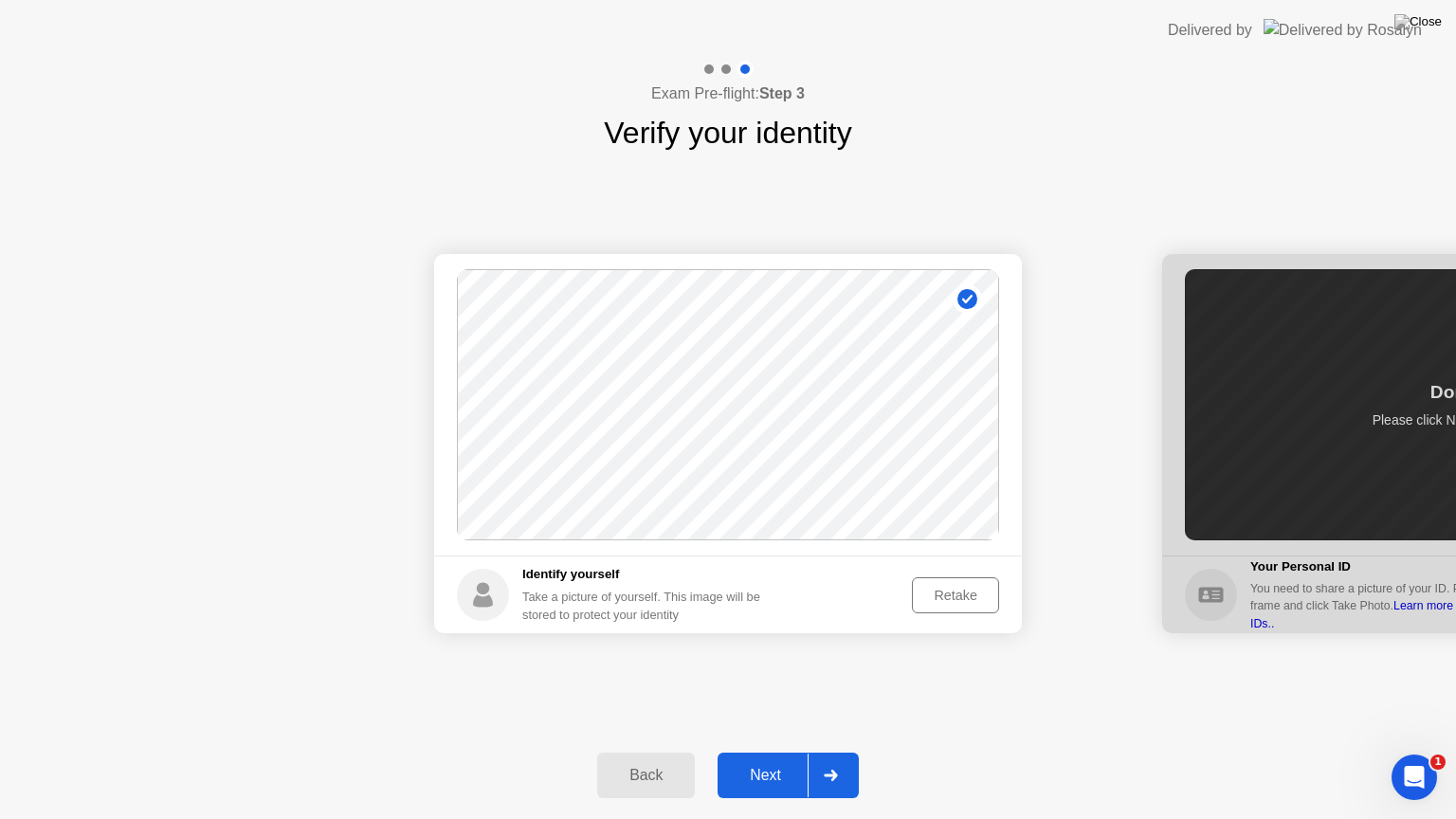
click at [771, 759] on div "Next" at bounding box center [765, 775] width 84 height 17
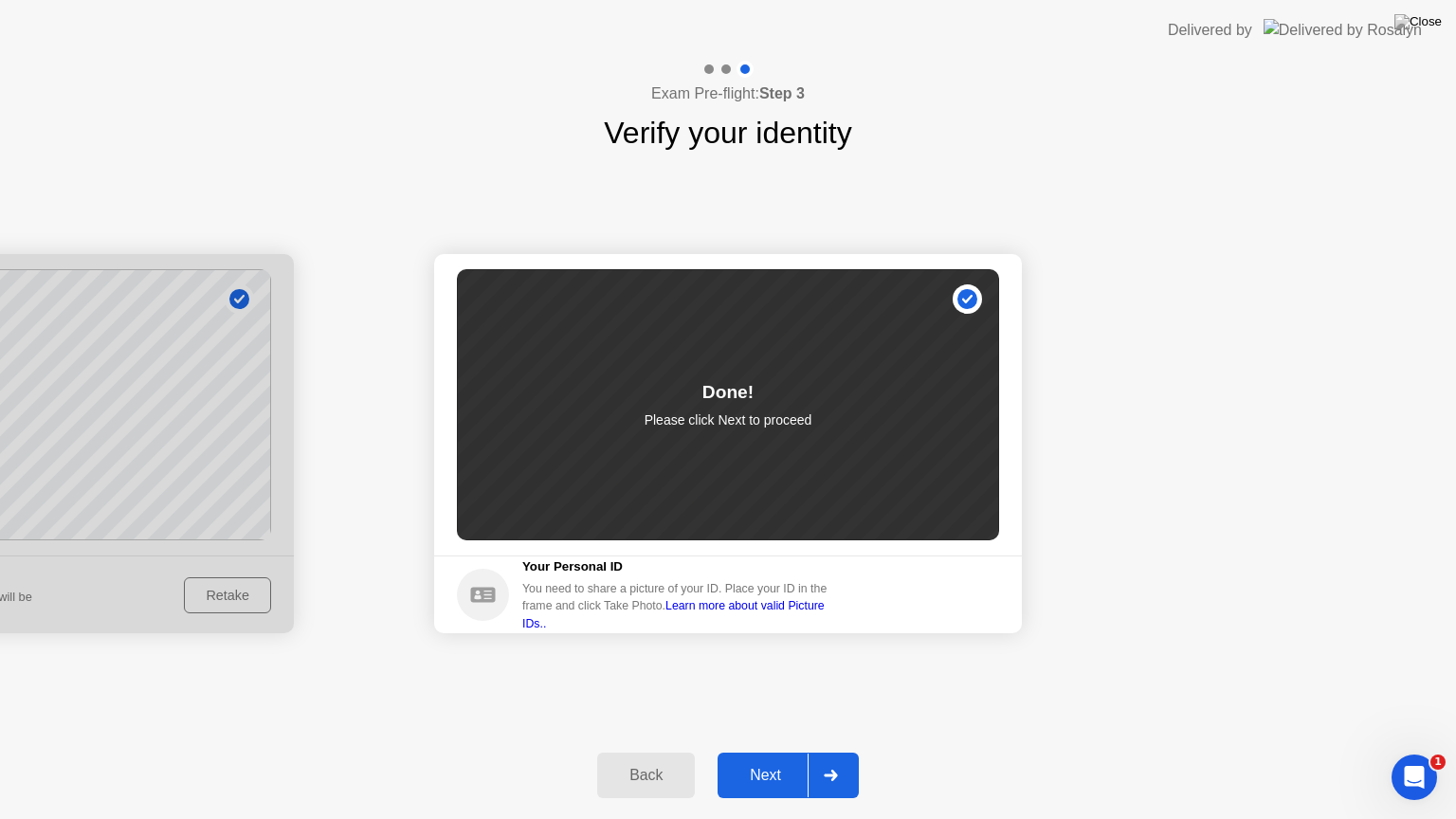
click at [787, 759] on button "Next" at bounding box center [788, 776] width 141 height 45
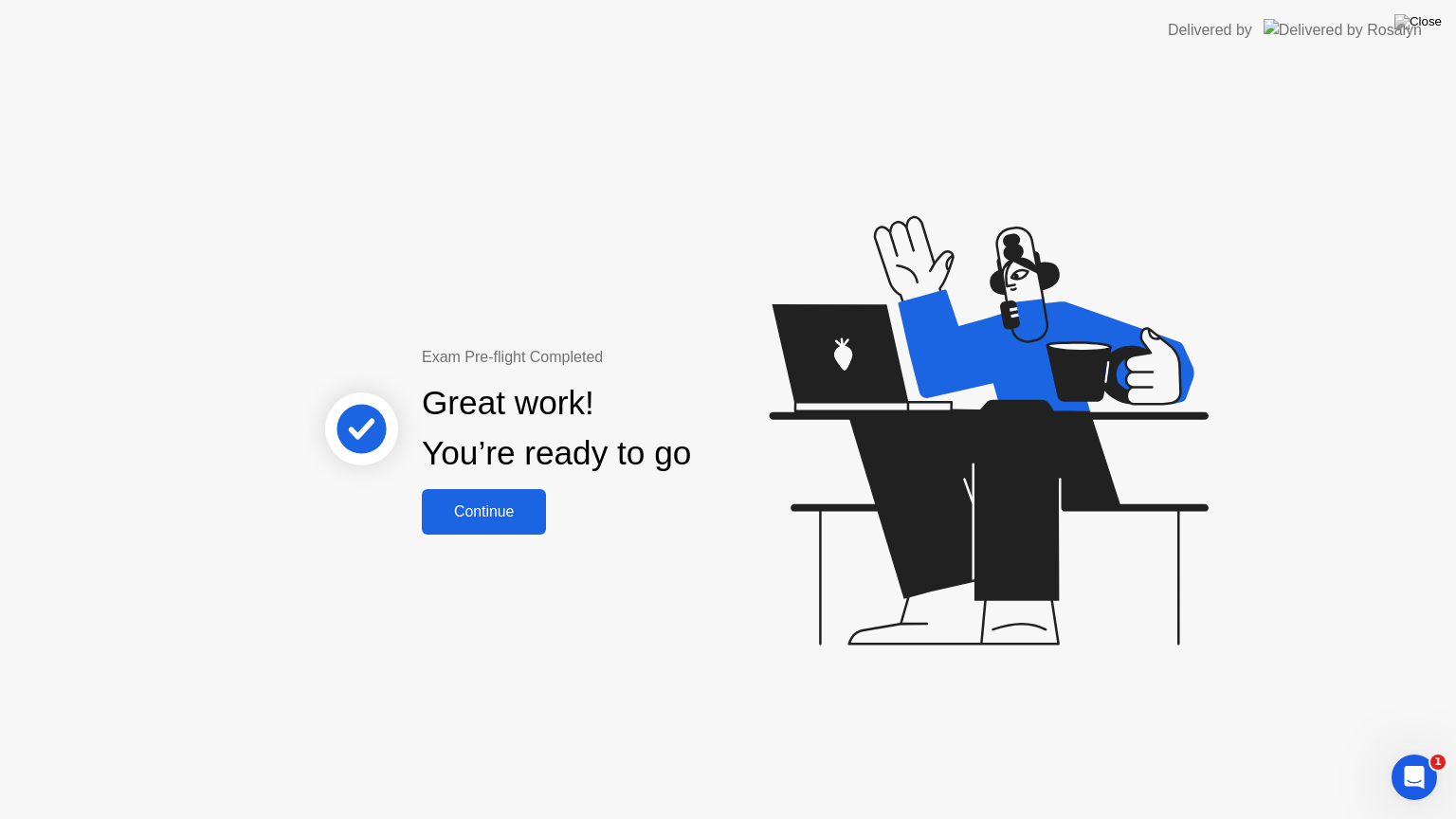
click at [516, 520] on div "Continue" at bounding box center [484, 511] width 113 height 17
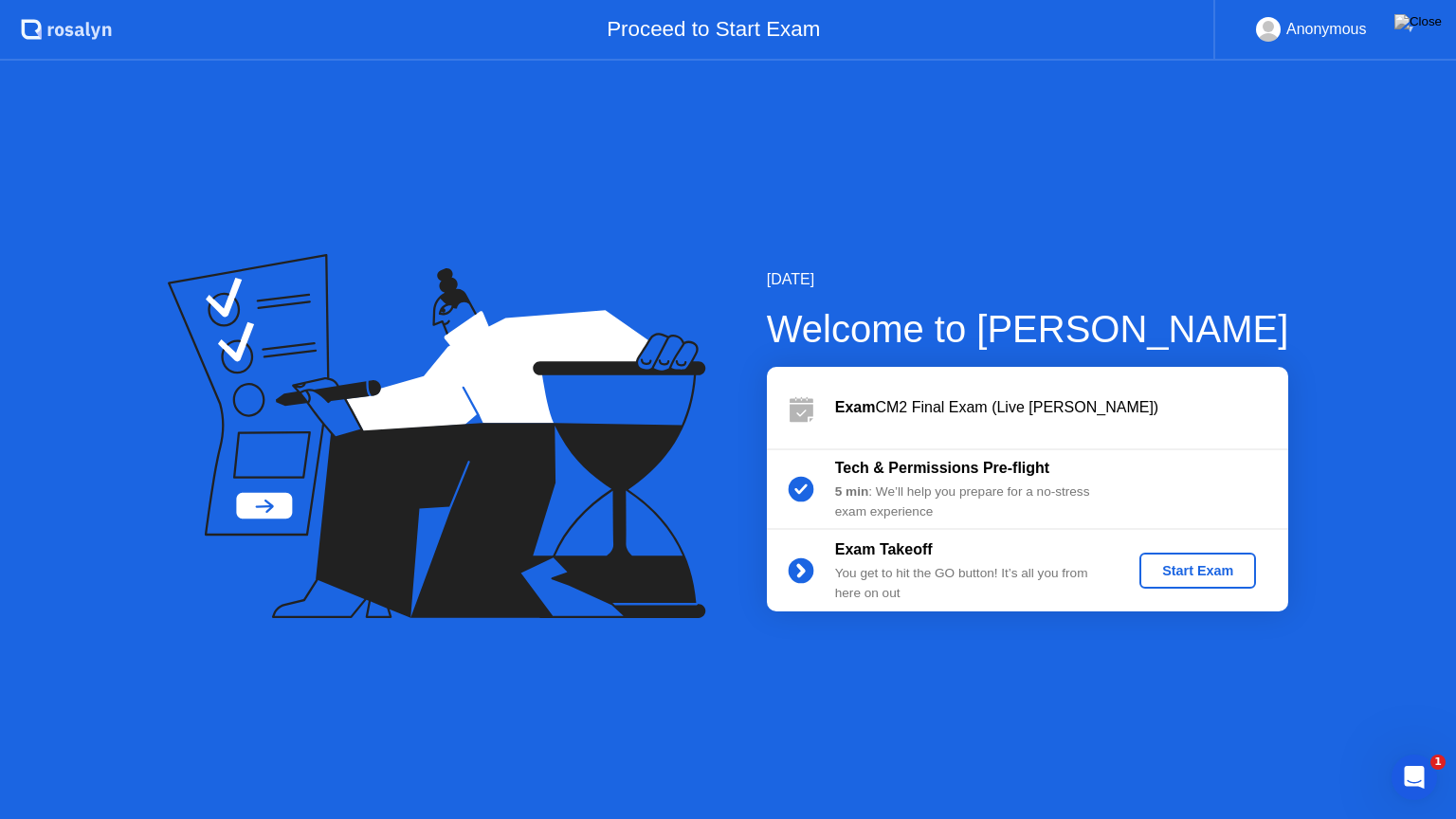
click at [1209, 570] on div "Start Exam" at bounding box center [1198, 570] width 102 height 15
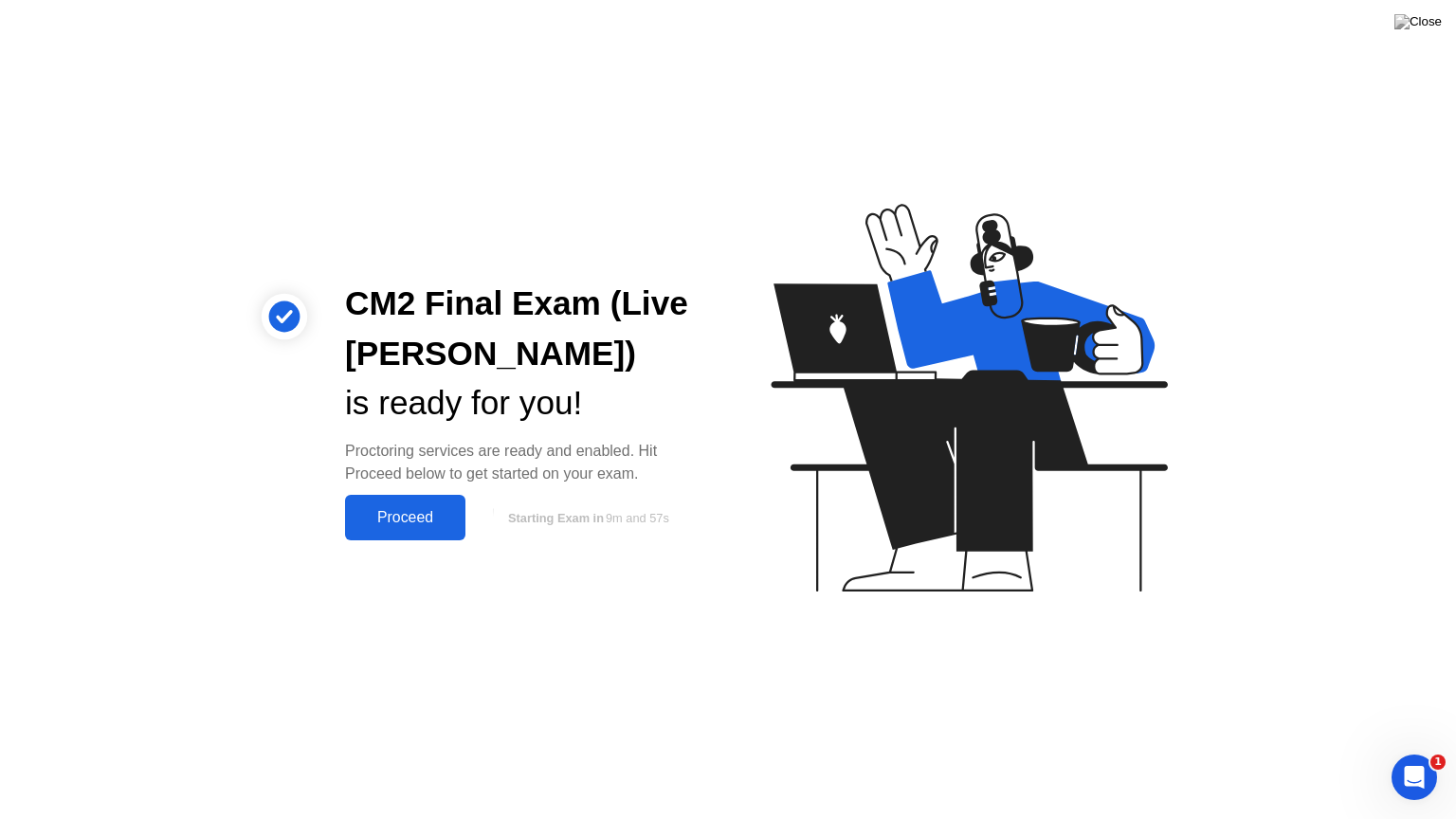
click at [432, 524] on div "Proceed" at bounding box center [405, 517] width 109 height 17
